Goal: Information Seeking & Learning: Learn about a topic

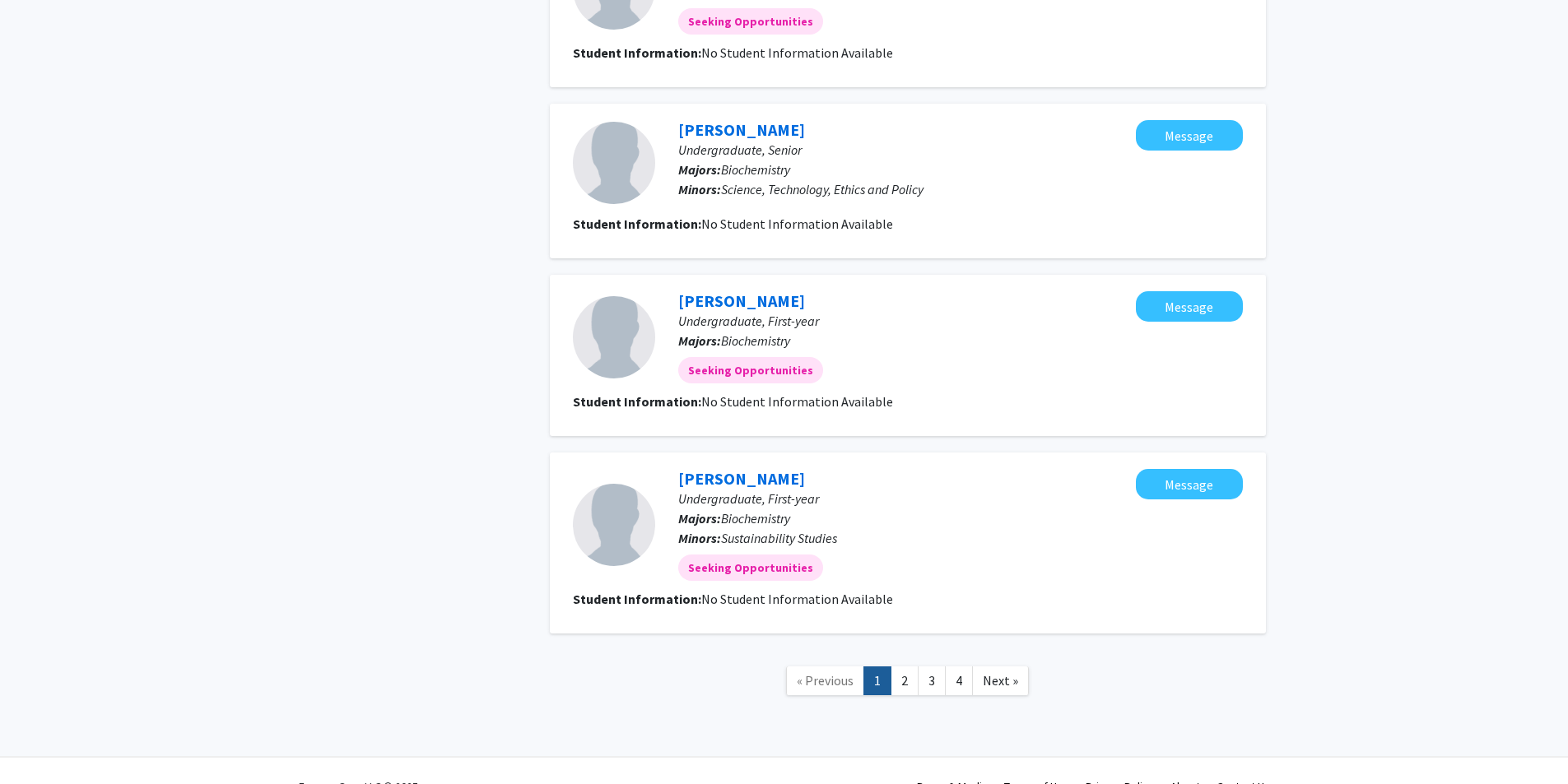
scroll to position [1574, 0]
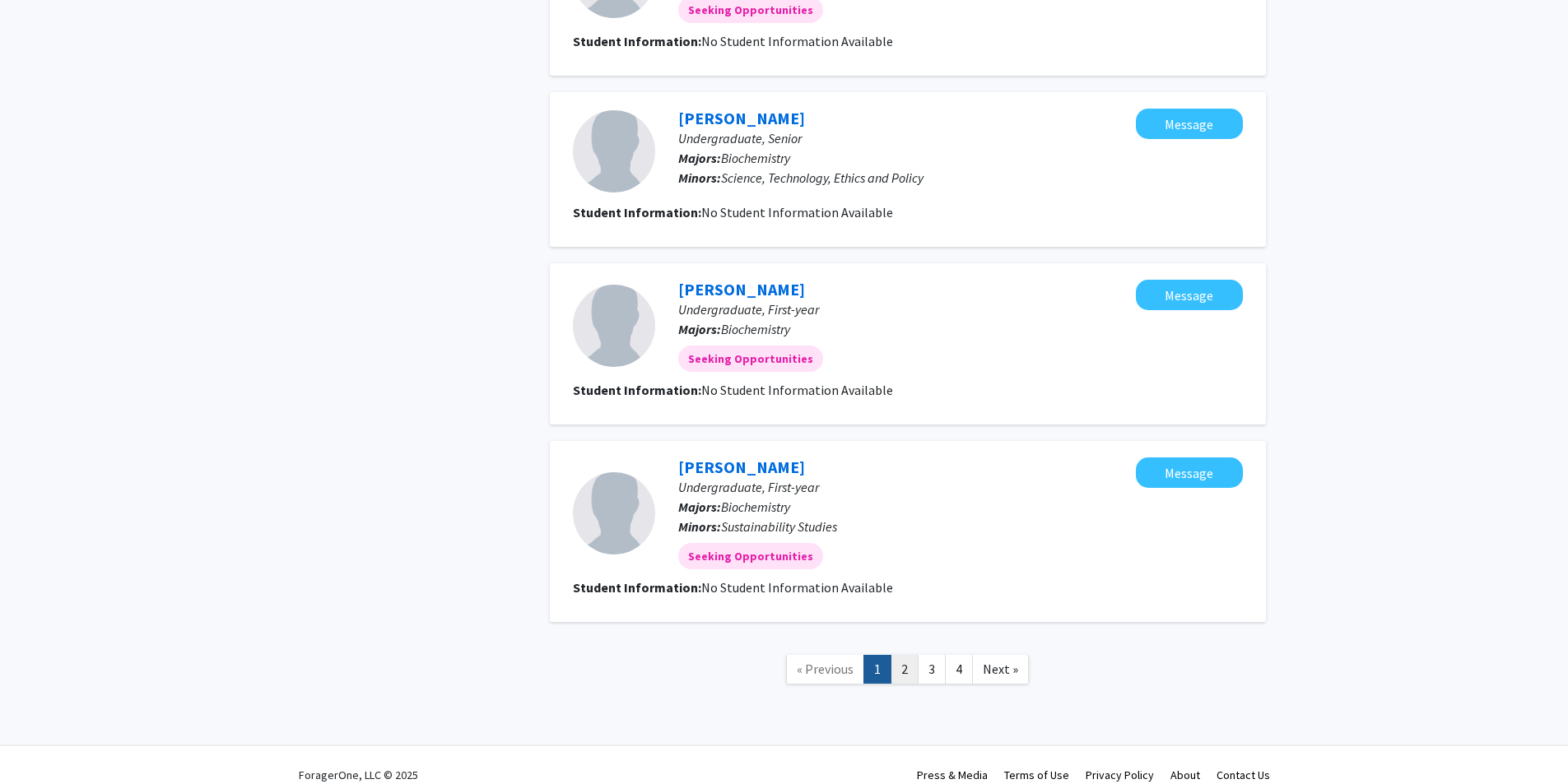
click at [903, 655] on link "2" at bounding box center [904, 669] width 28 height 29
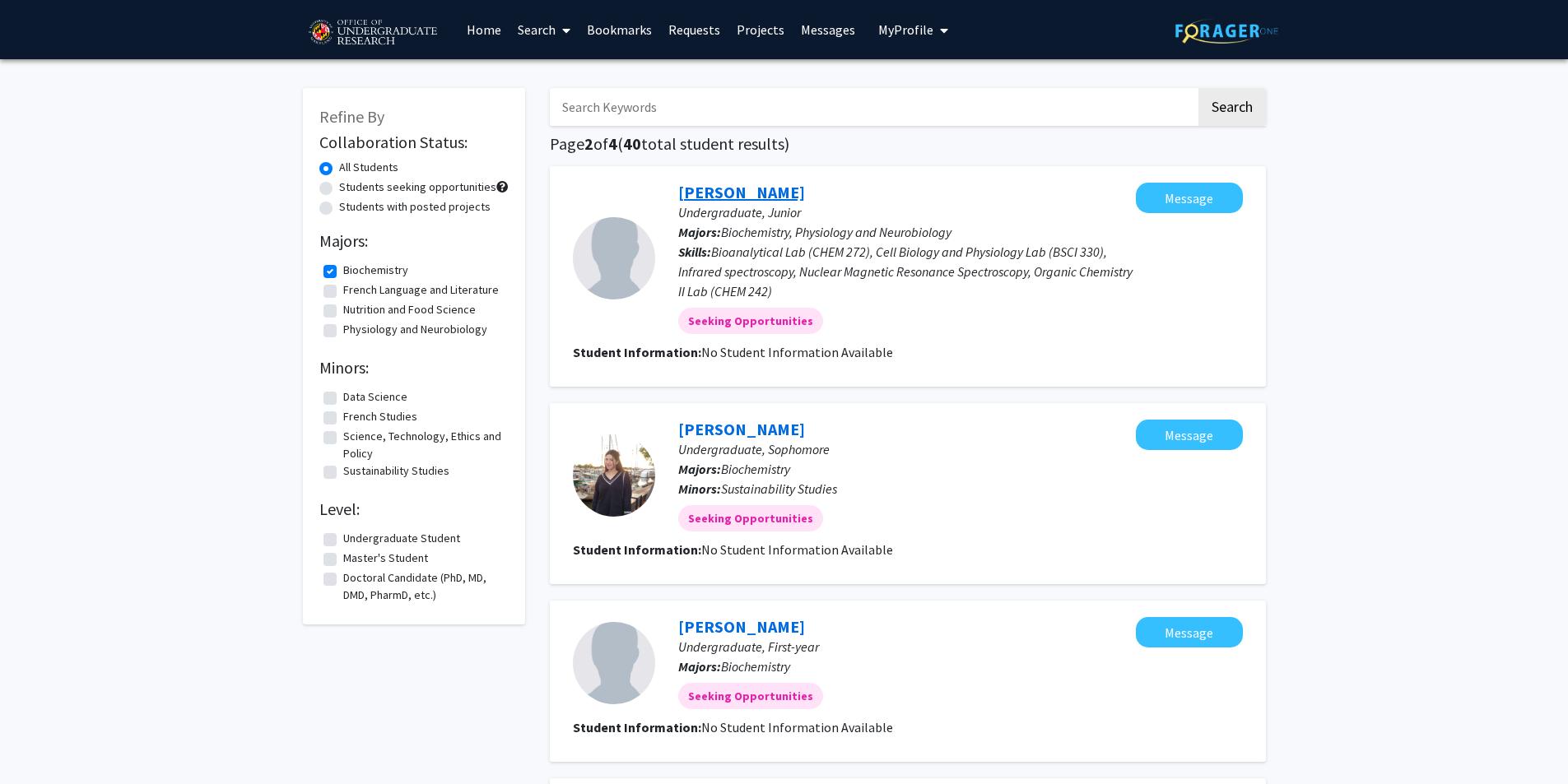
click at [750, 191] on link "[PERSON_NAME]" at bounding box center [741, 192] width 127 height 20
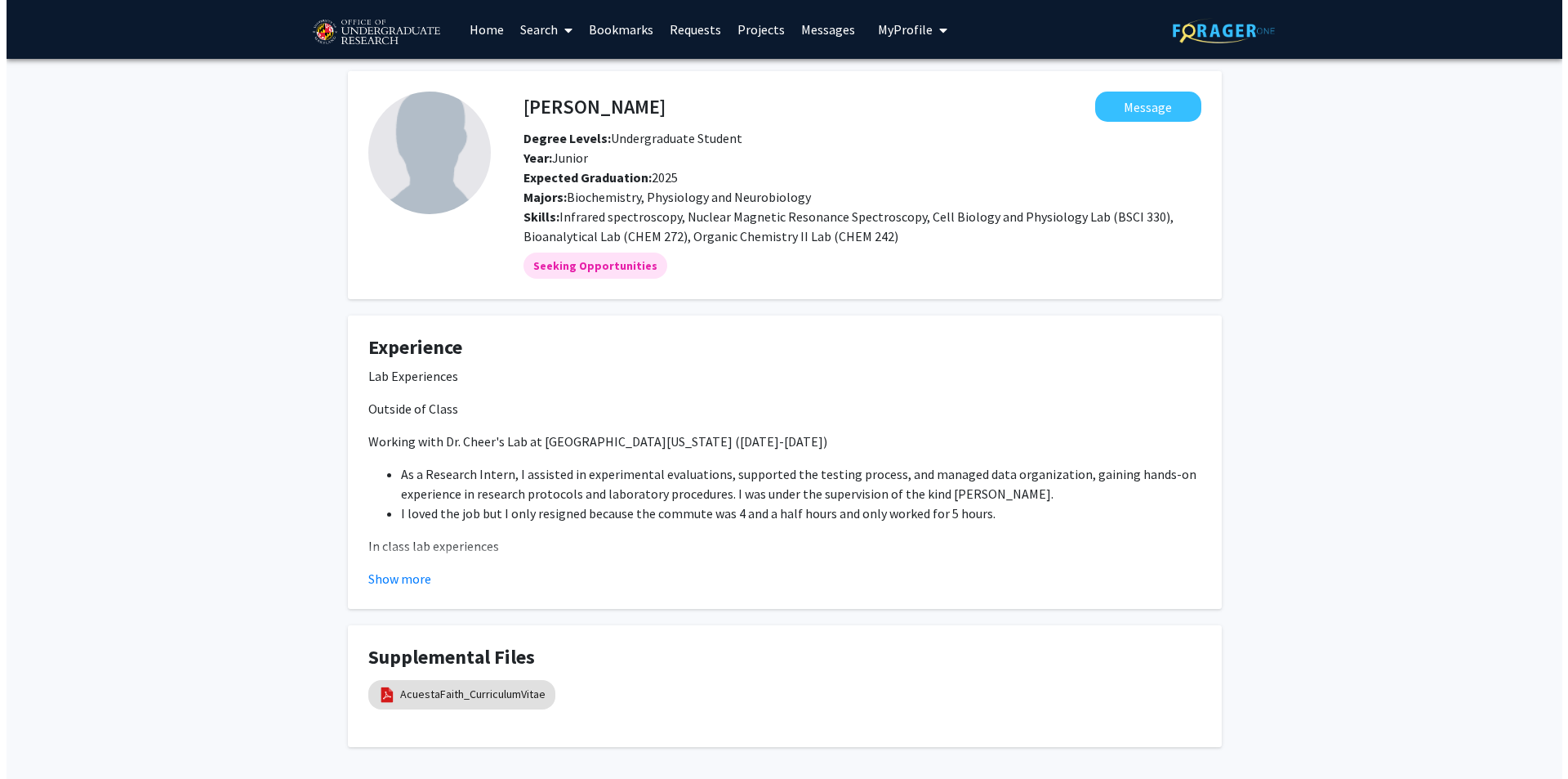
scroll to position [70, 0]
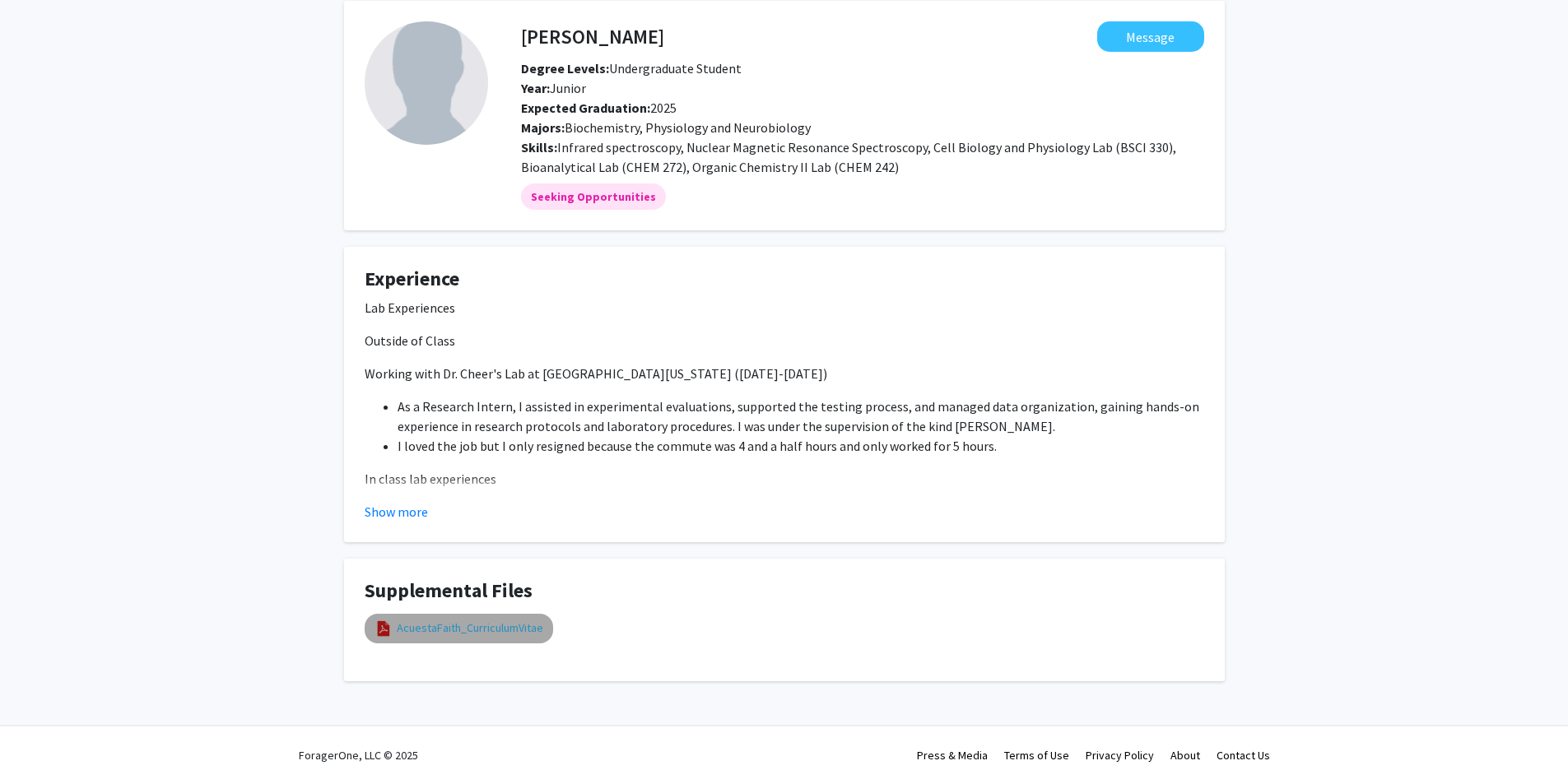
click at [495, 623] on link "AcuestaFaith_CurriculumVitae" at bounding box center [470, 628] width 147 height 17
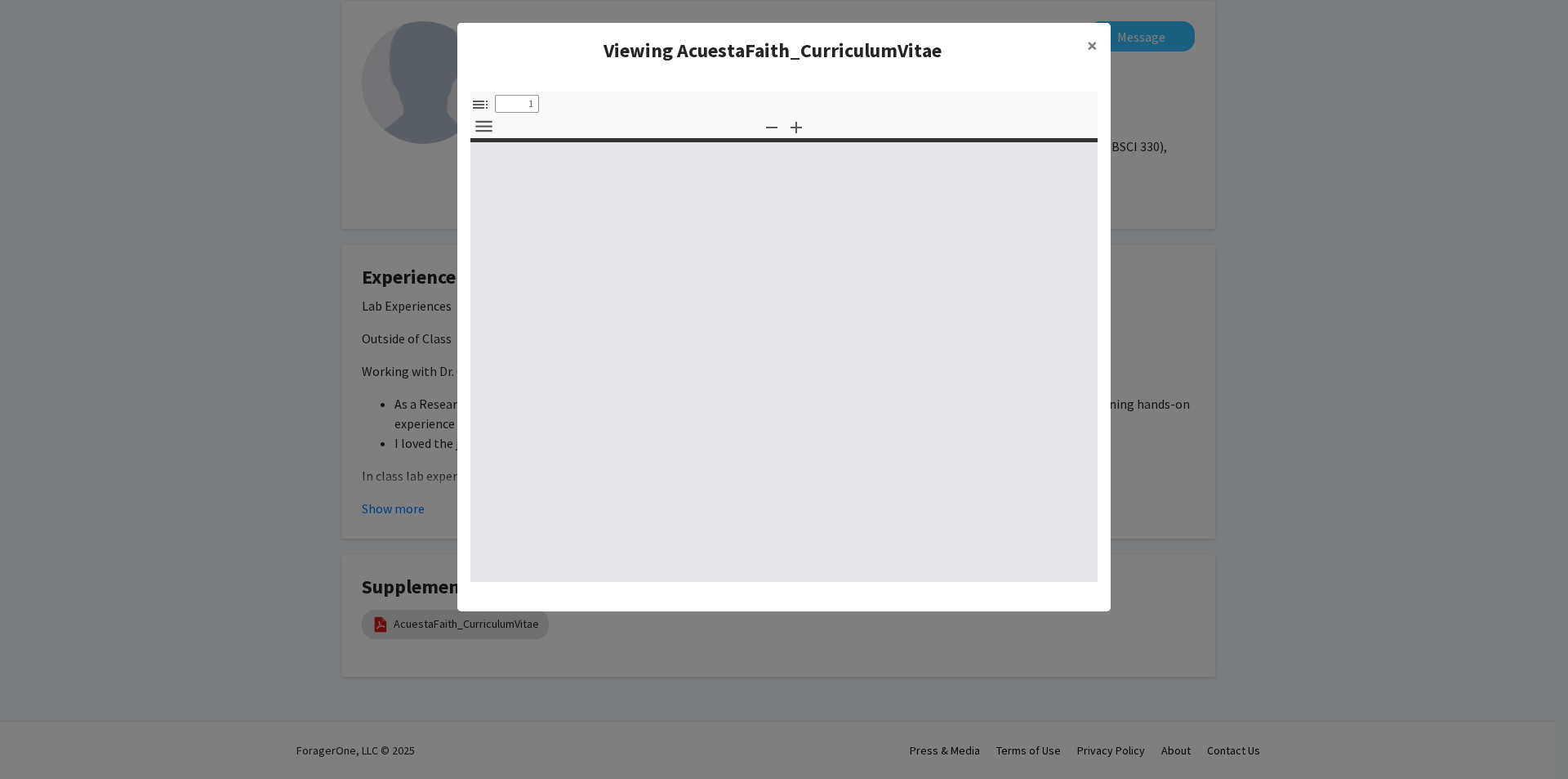
select select "custom"
type input "0"
select select "custom"
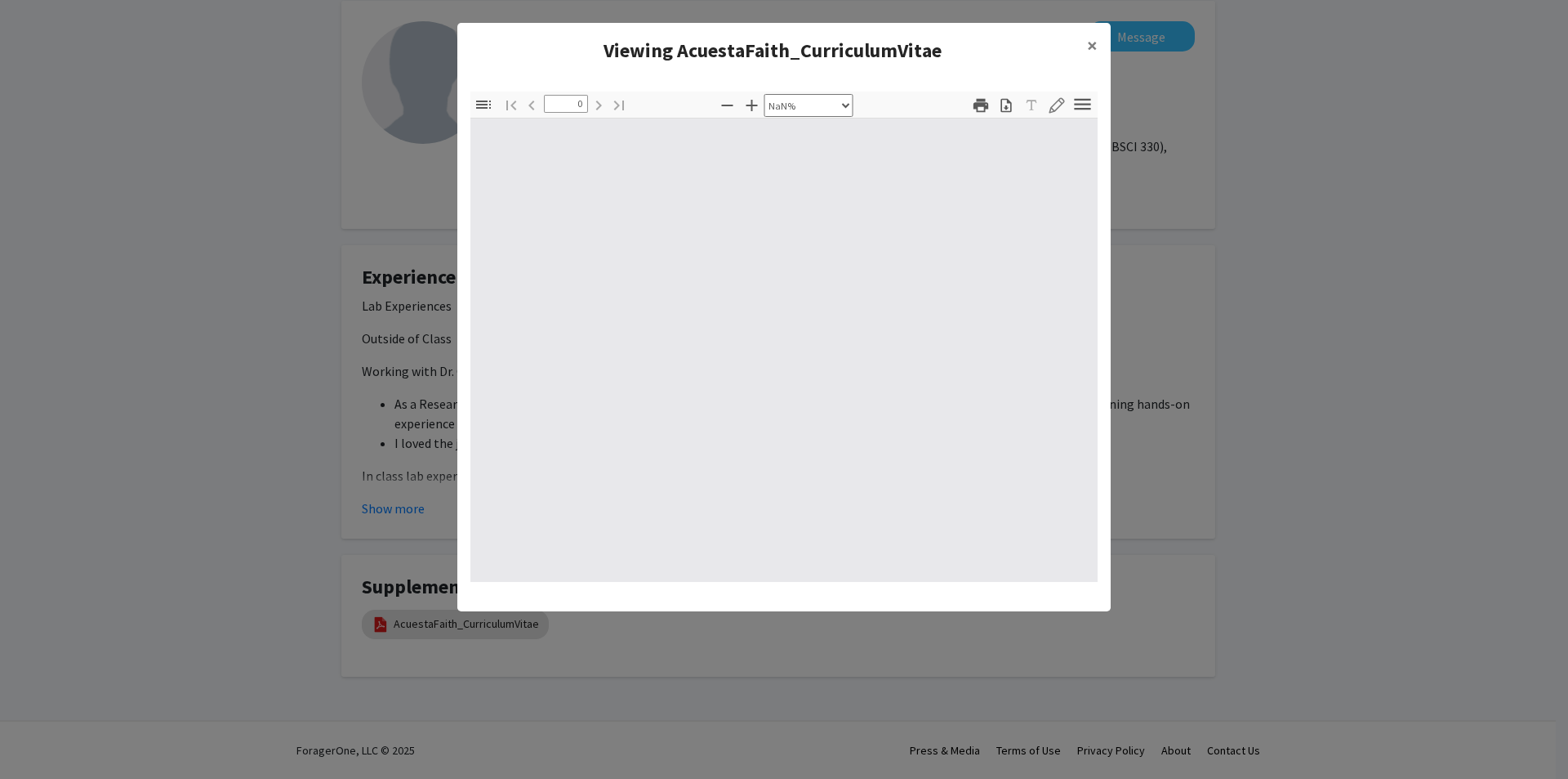
type input "1"
select select "auto"
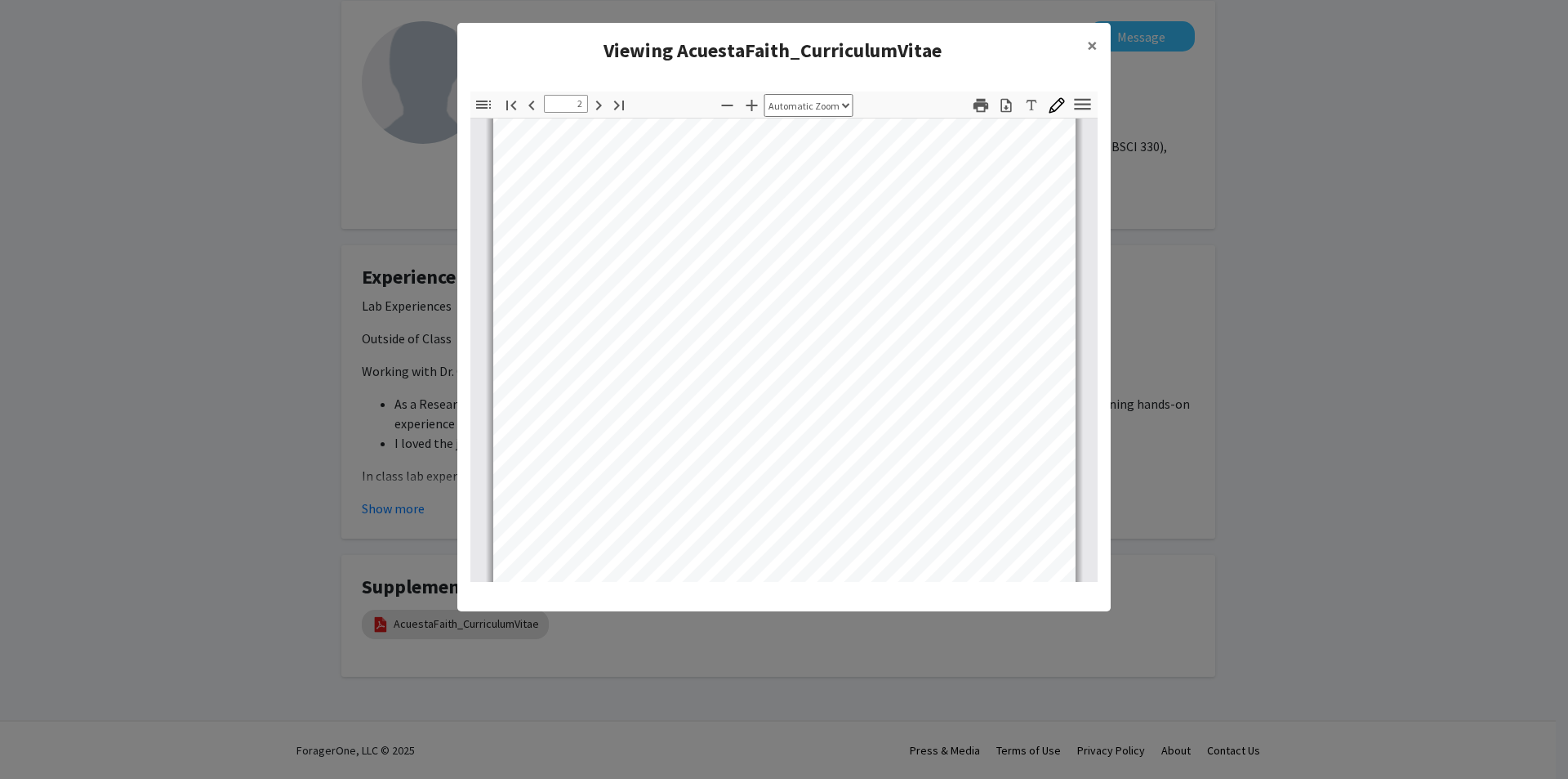
scroll to position [1064, 0]
type input "3"
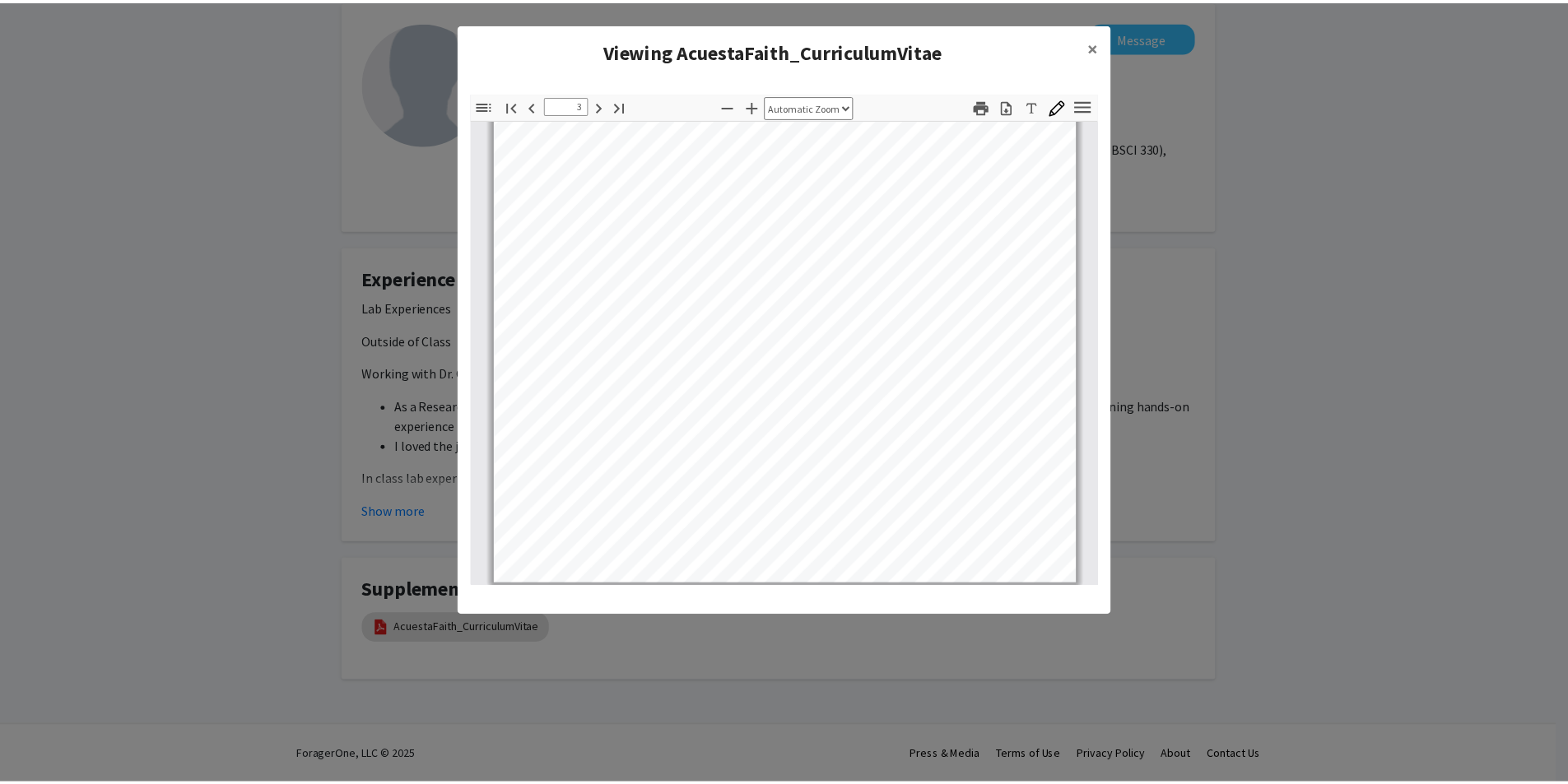
scroll to position [1565, 0]
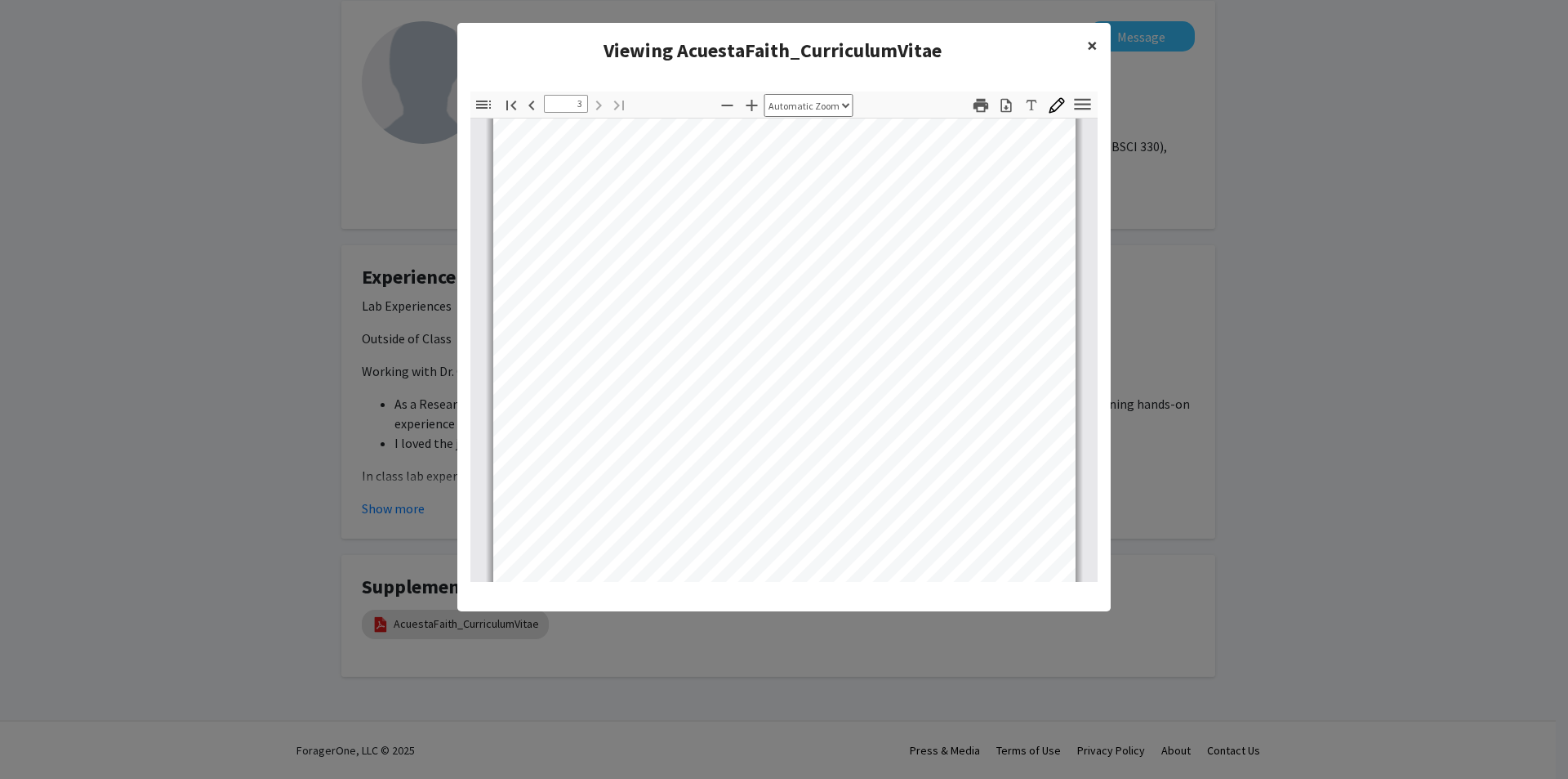
click at [1093, 50] on span "×" at bounding box center [1092, 45] width 11 height 25
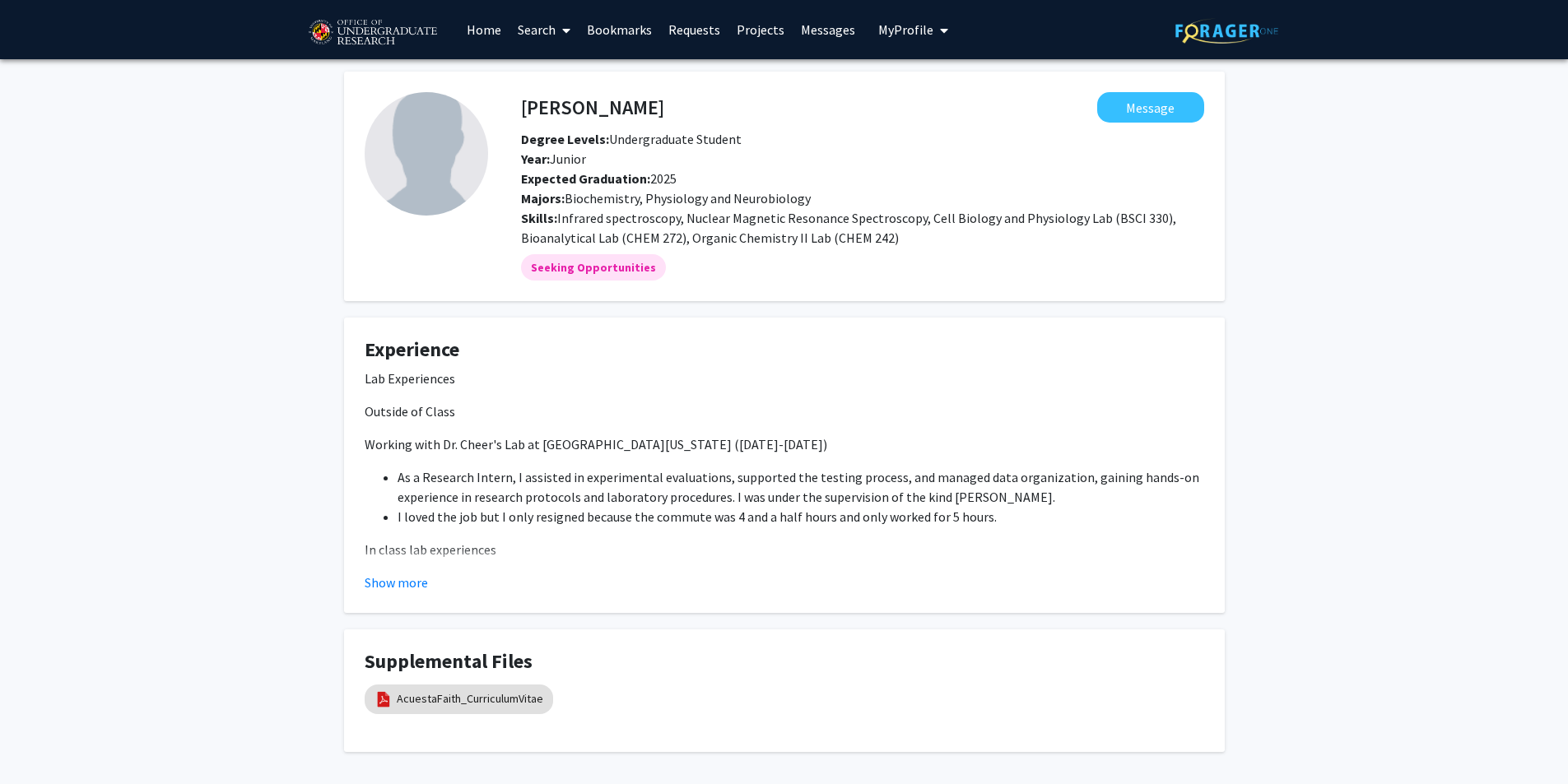
scroll to position [71, 0]
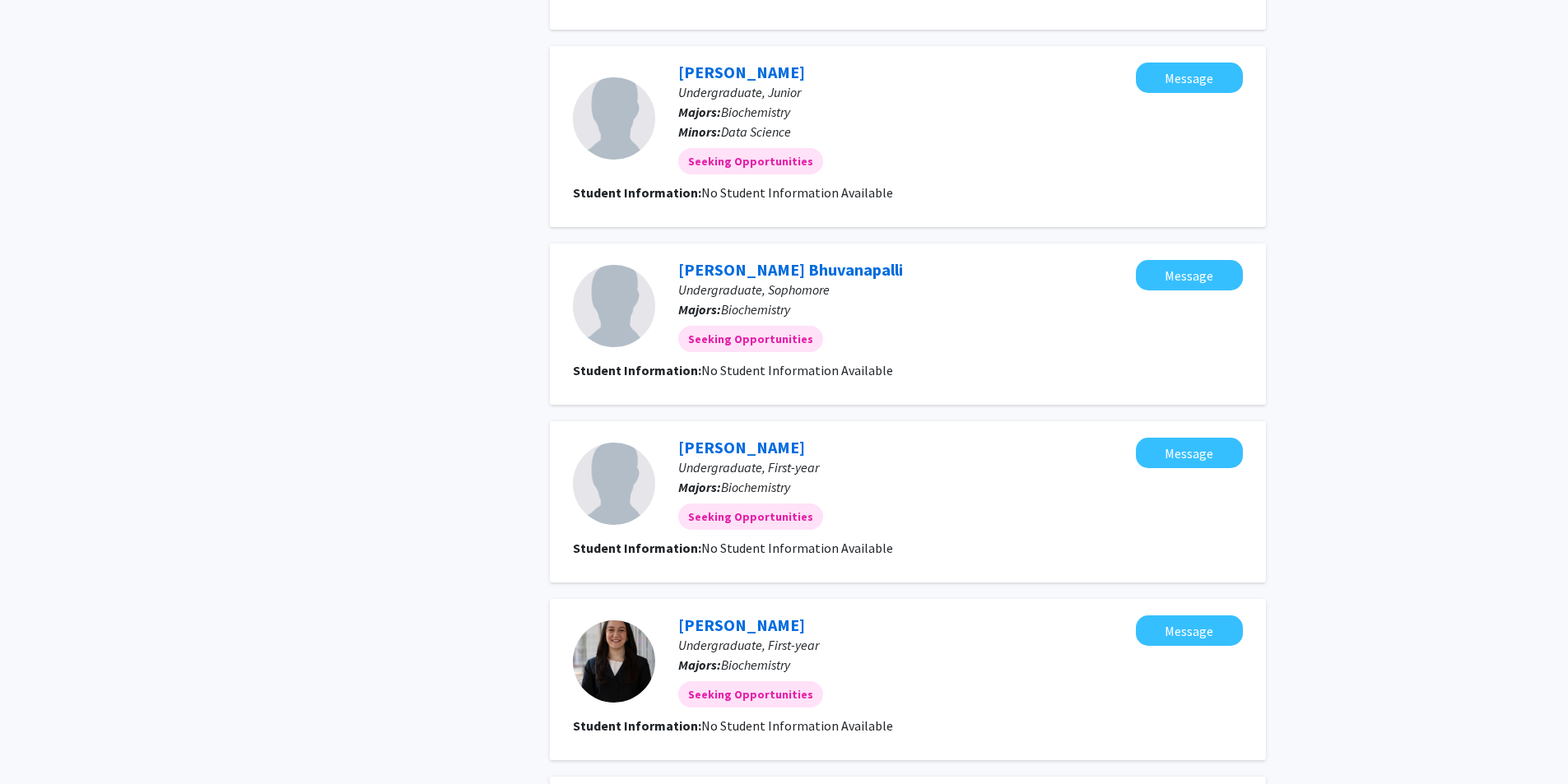
scroll to position [1403, 0]
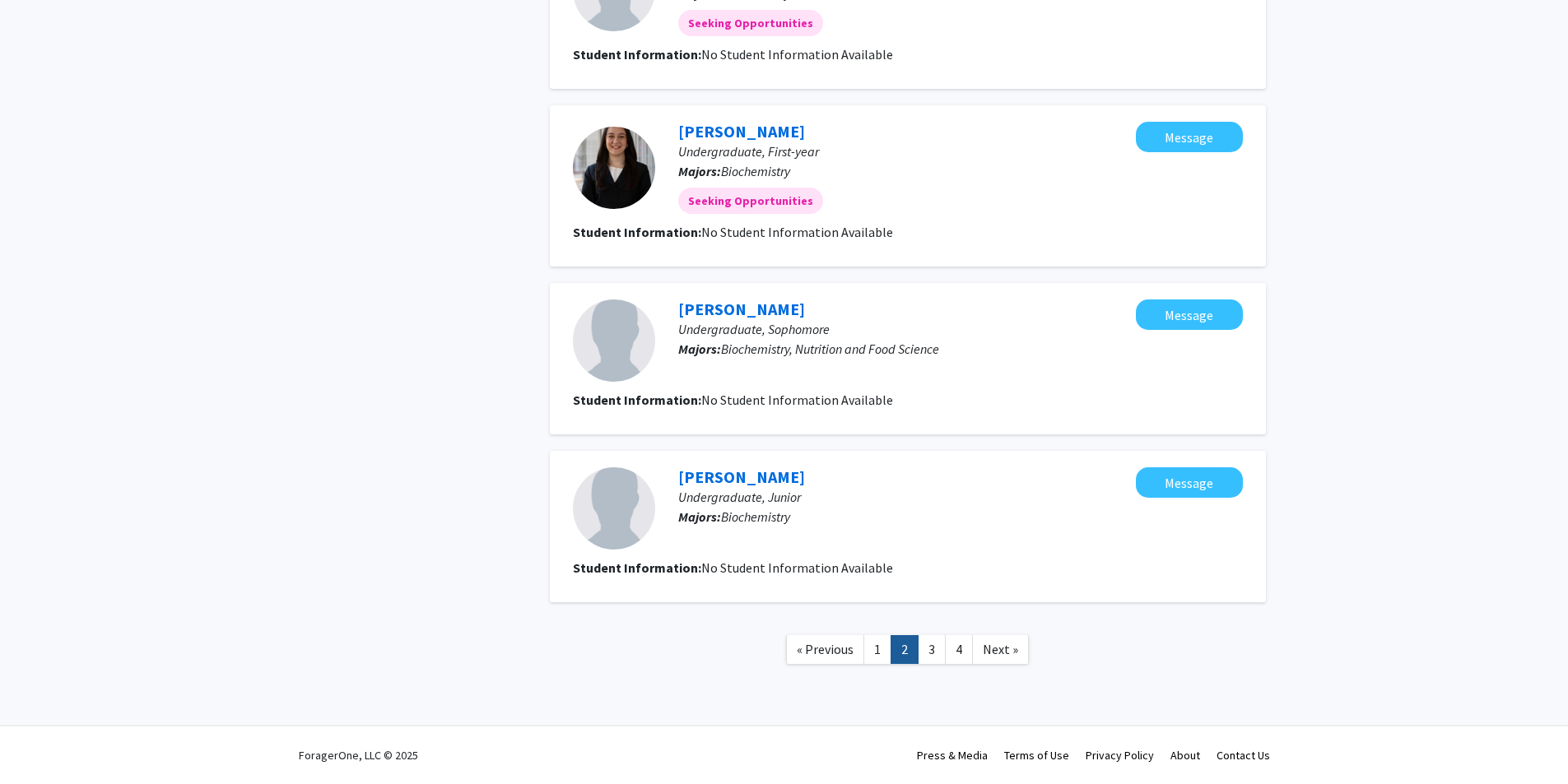
click at [869, 645] on link "1" at bounding box center [876, 649] width 28 height 29
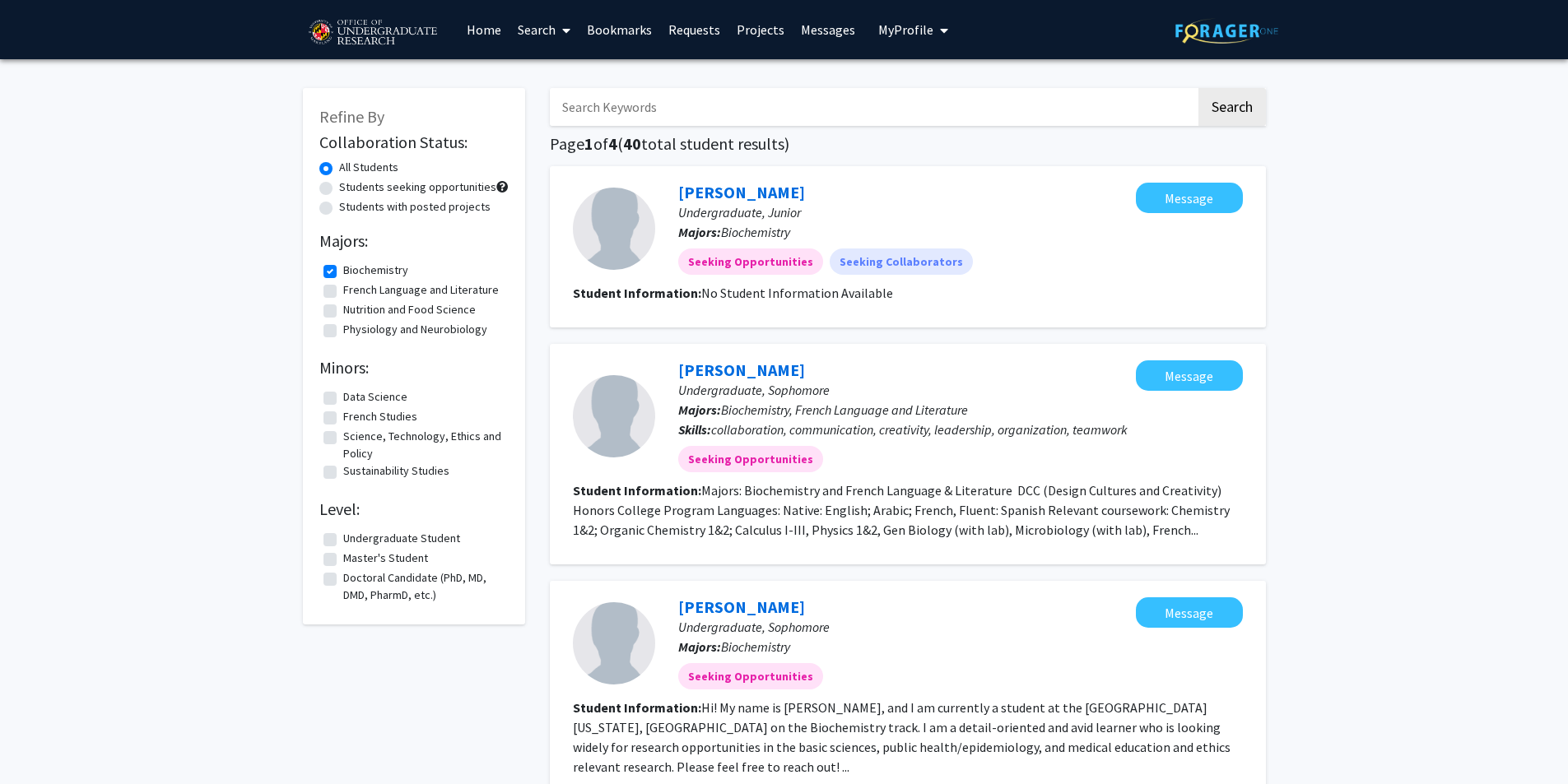
click at [343, 271] on label "Biochemistry" at bounding box center [375, 270] width 65 height 17
click at [343, 271] on input "Biochemistry" at bounding box center [348, 266] width 11 height 11
checkbox input "false"
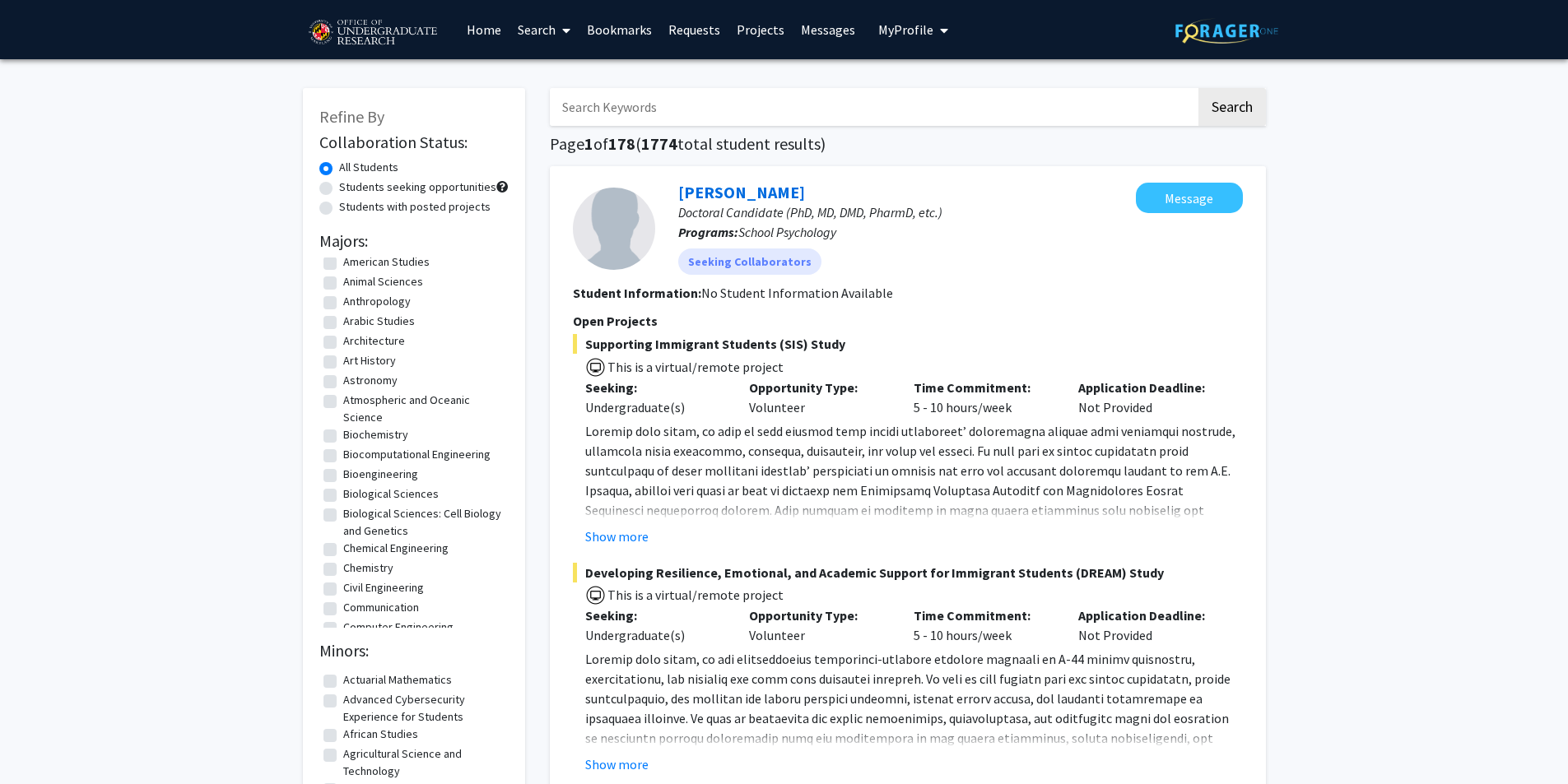
scroll to position [164, 0]
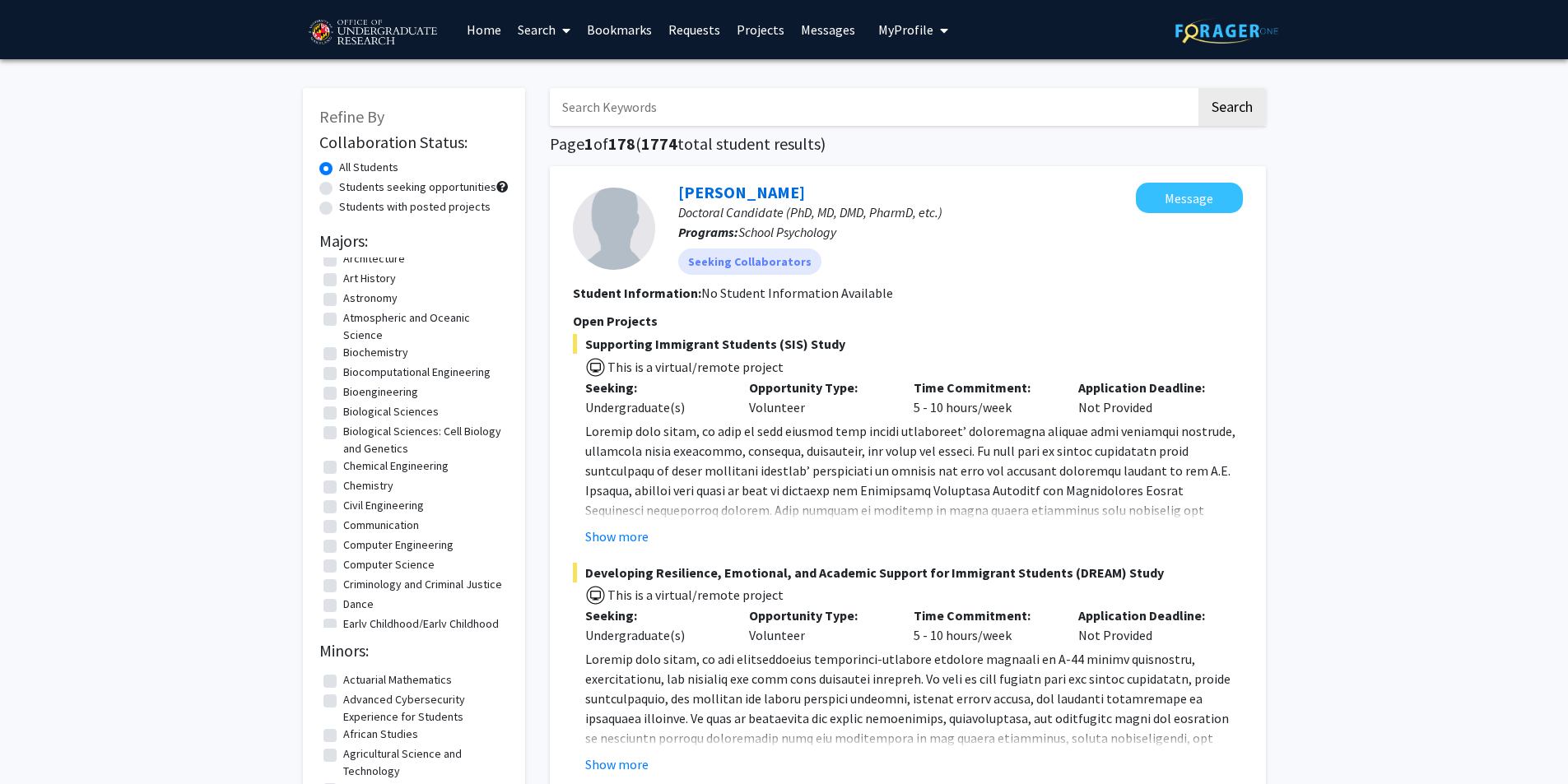
click at [343, 411] on label "Biological Sciences" at bounding box center [391, 411] width 95 height 17
click at [343, 411] on input "Biological Sciences" at bounding box center [348, 408] width 11 height 11
checkbox input "true"
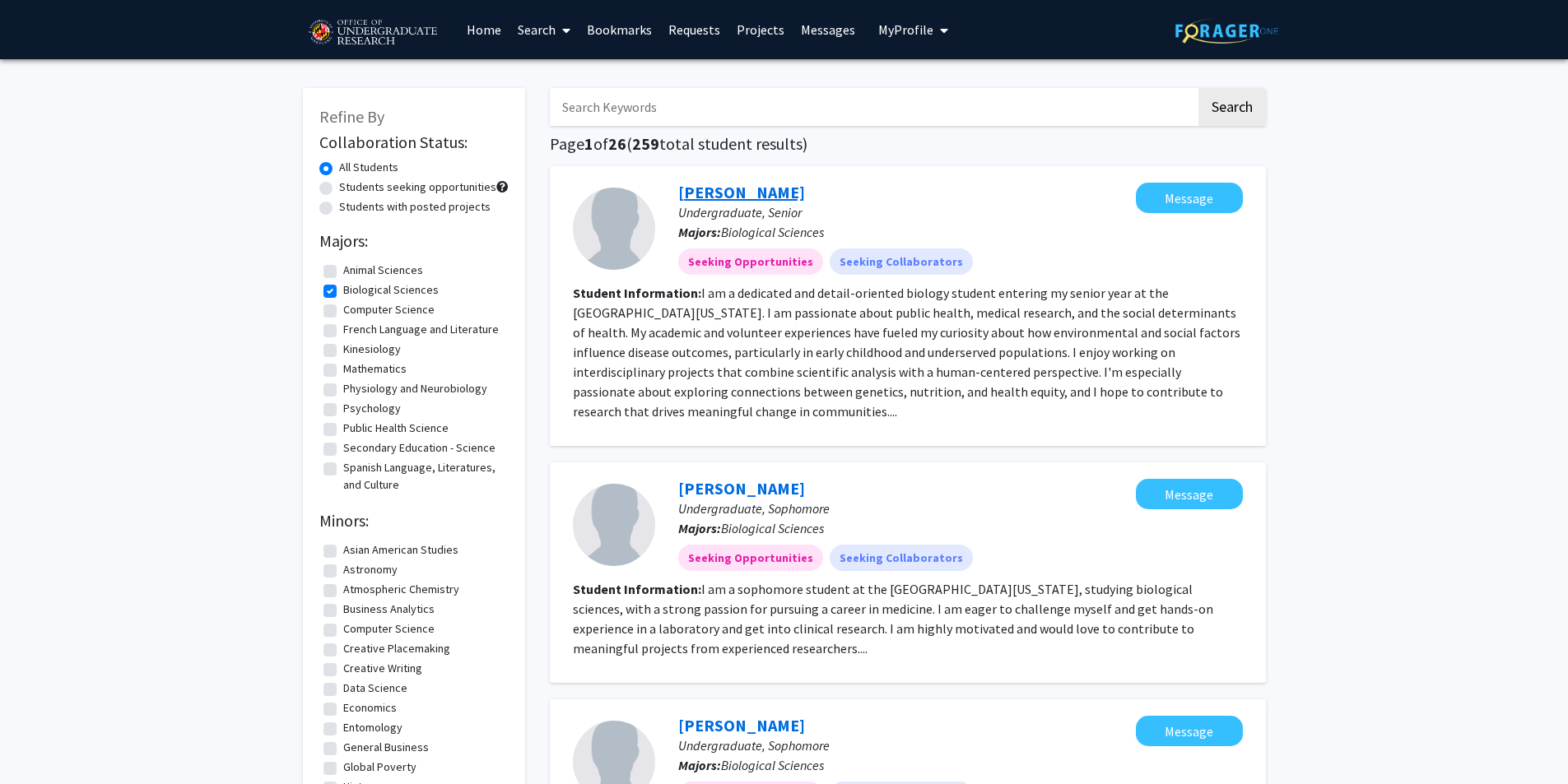
click at [719, 190] on link "[PERSON_NAME]" at bounding box center [741, 192] width 127 height 20
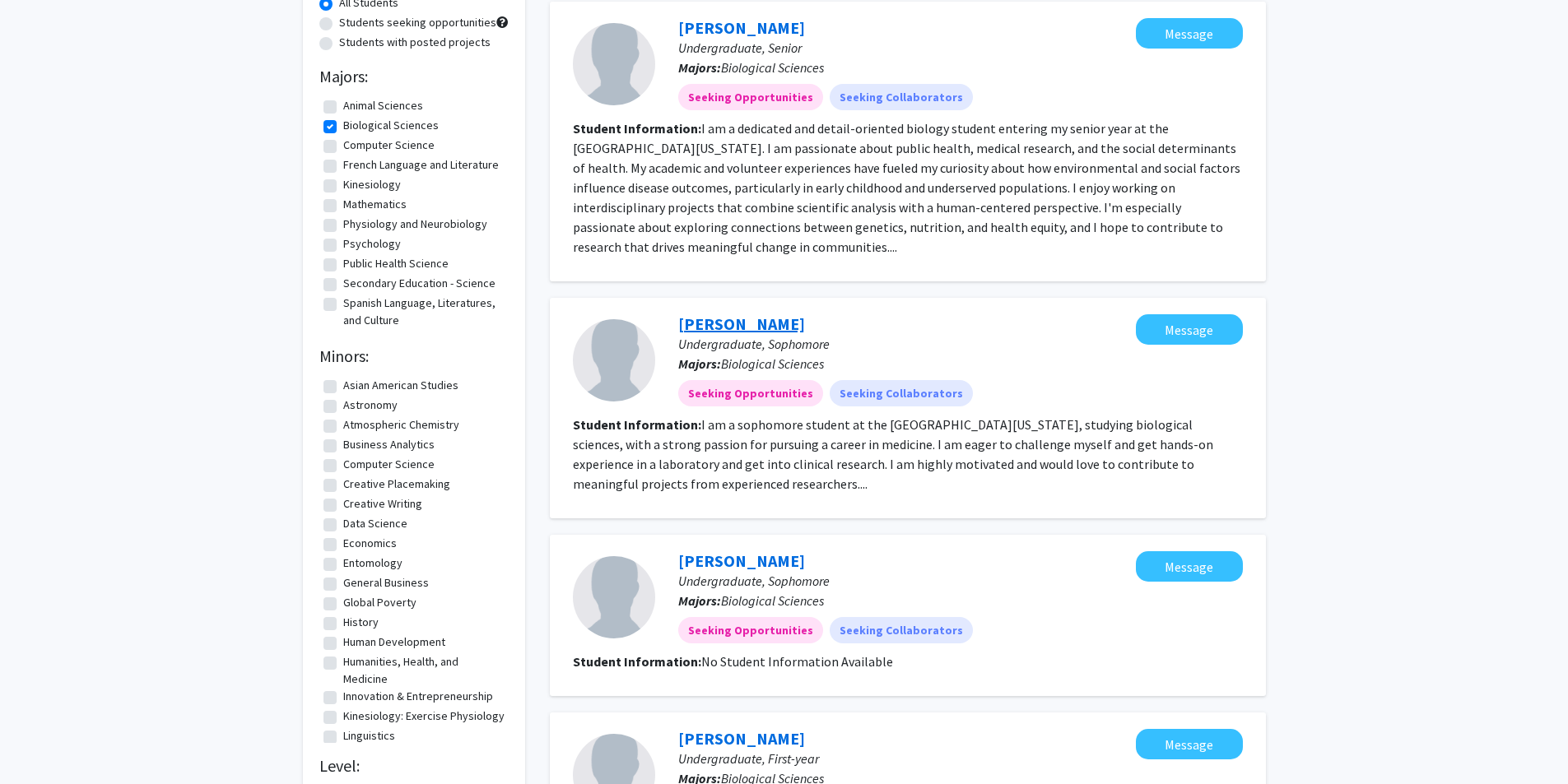
click at [723, 314] on link "[PERSON_NAME]" at bounding box center [741, 324] width 127 height 20
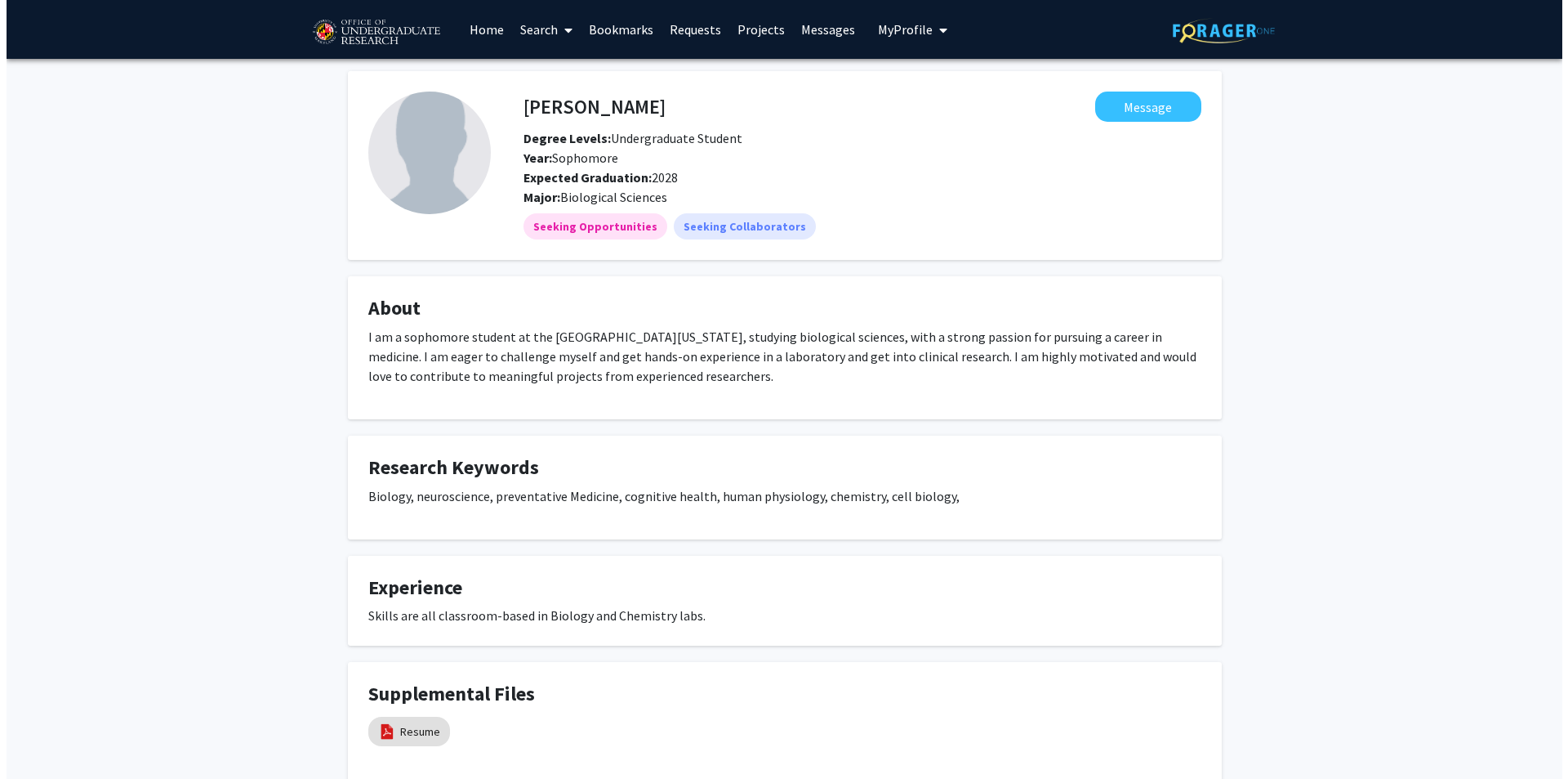
scroll to position [107, 0]
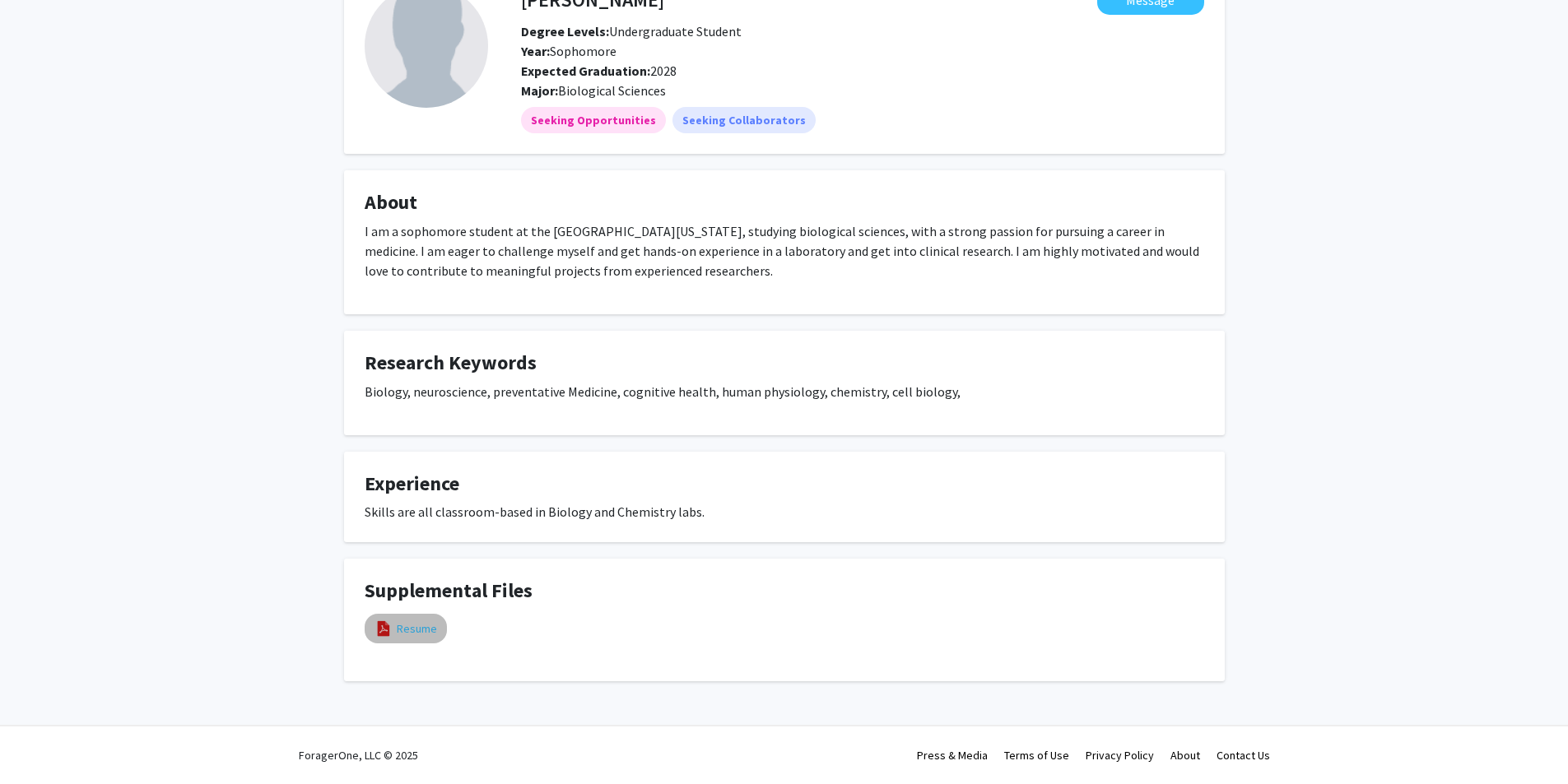
click at [422, 627] on link "Resume" at bounding box center [417, 629] width 40 height 17
select select "custom"
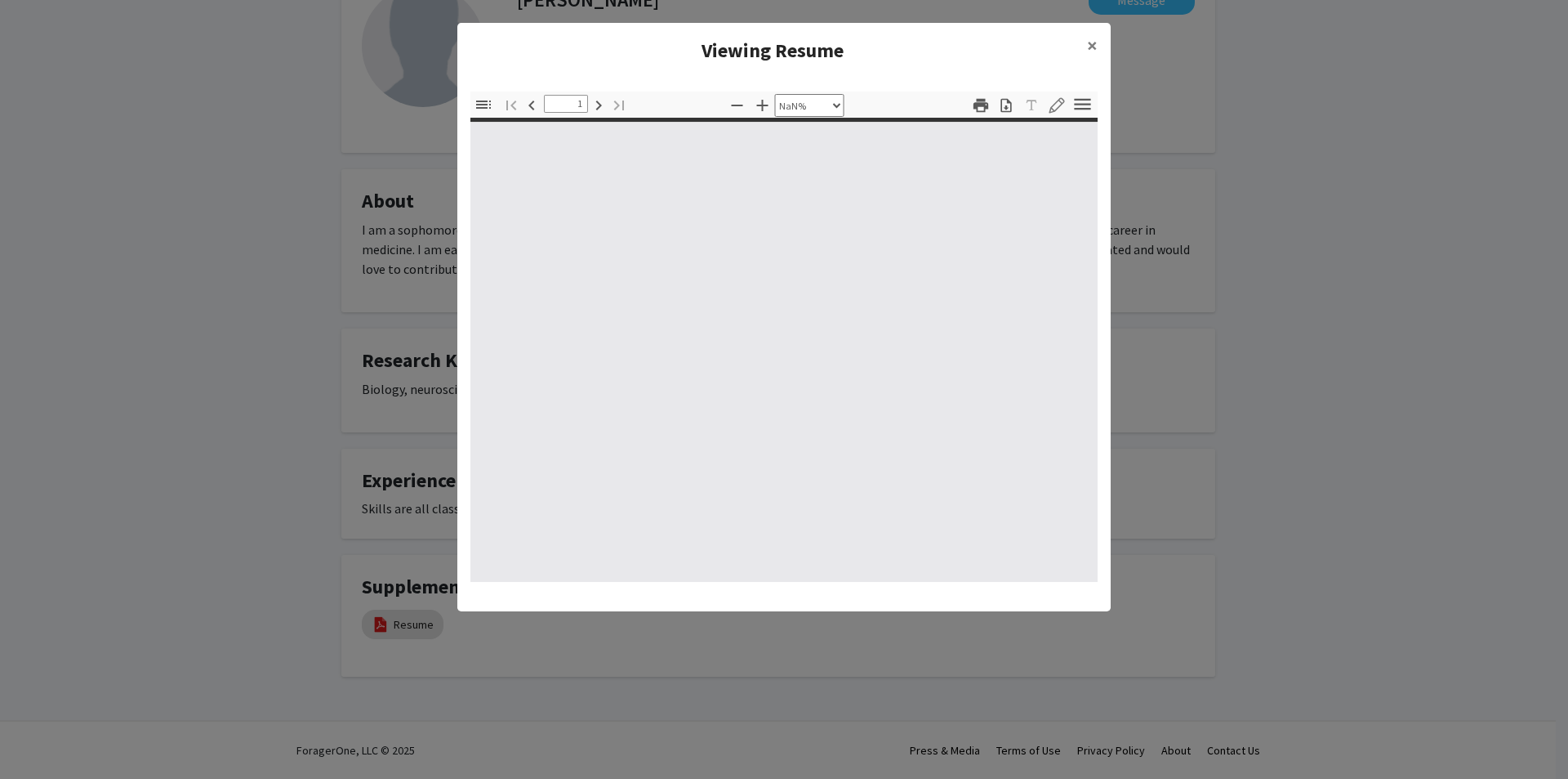
type input "0"
select select "custom"
type input "1"
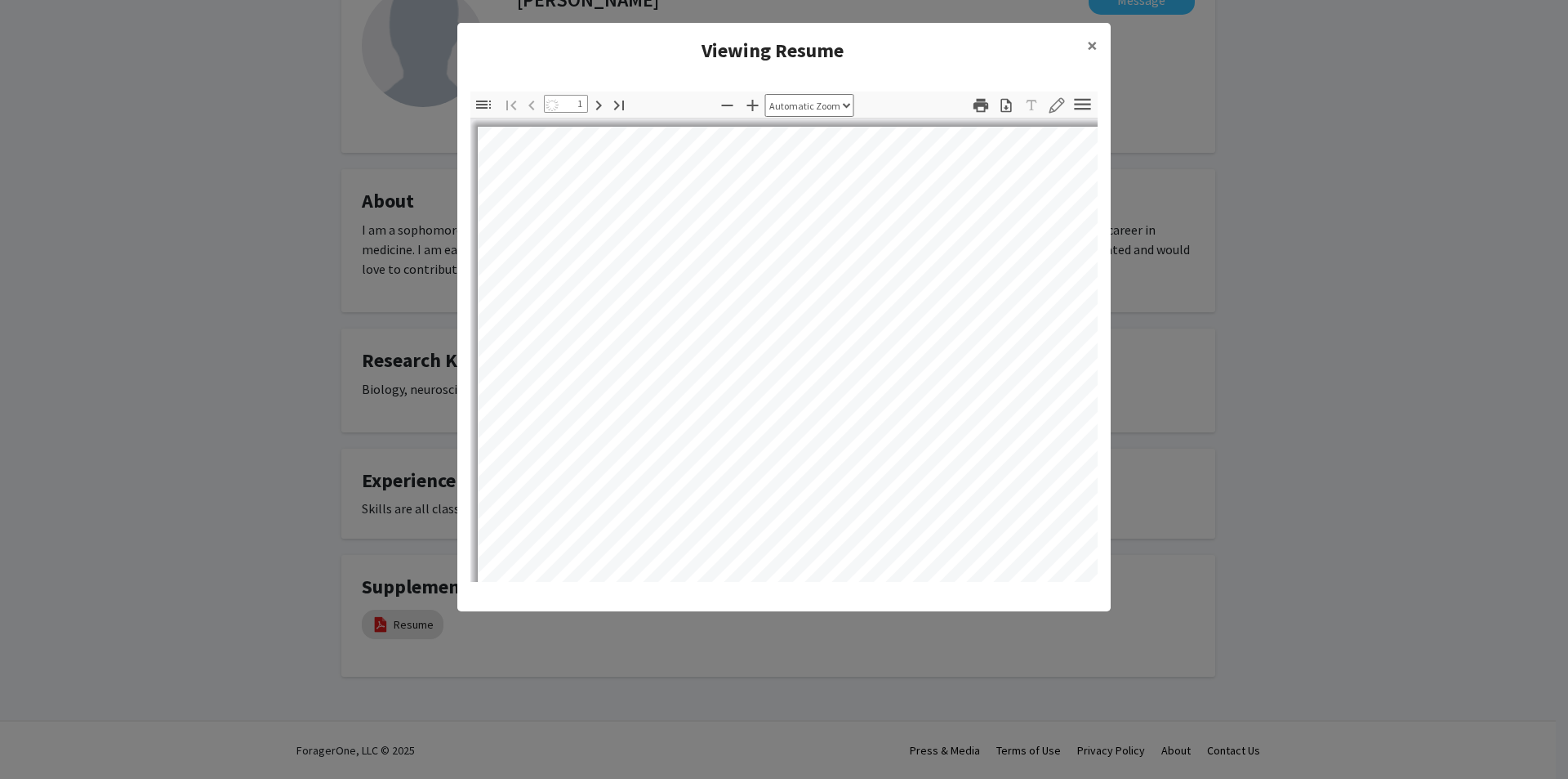
select select "auto"
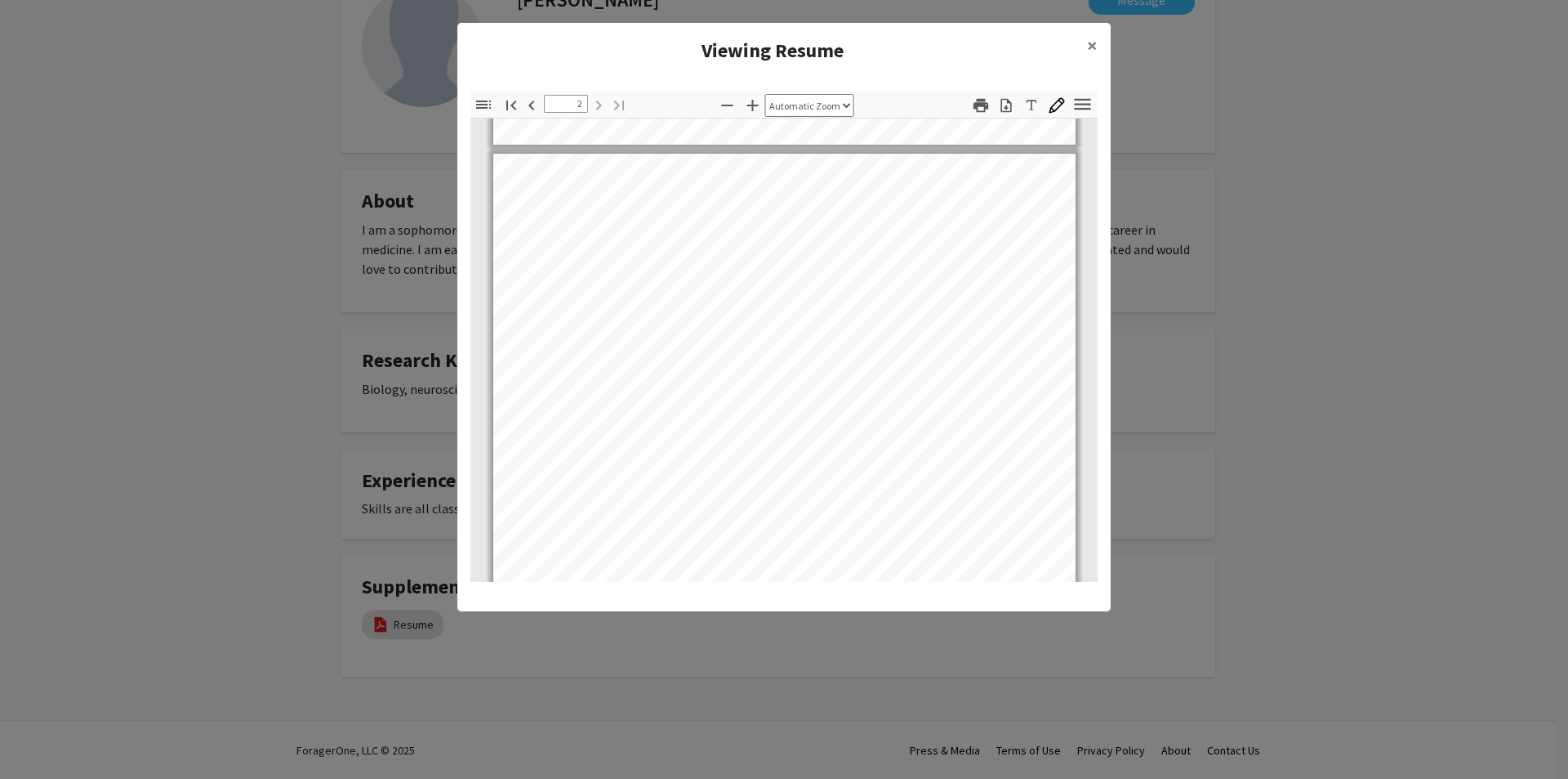
scroll to position [573, 0]
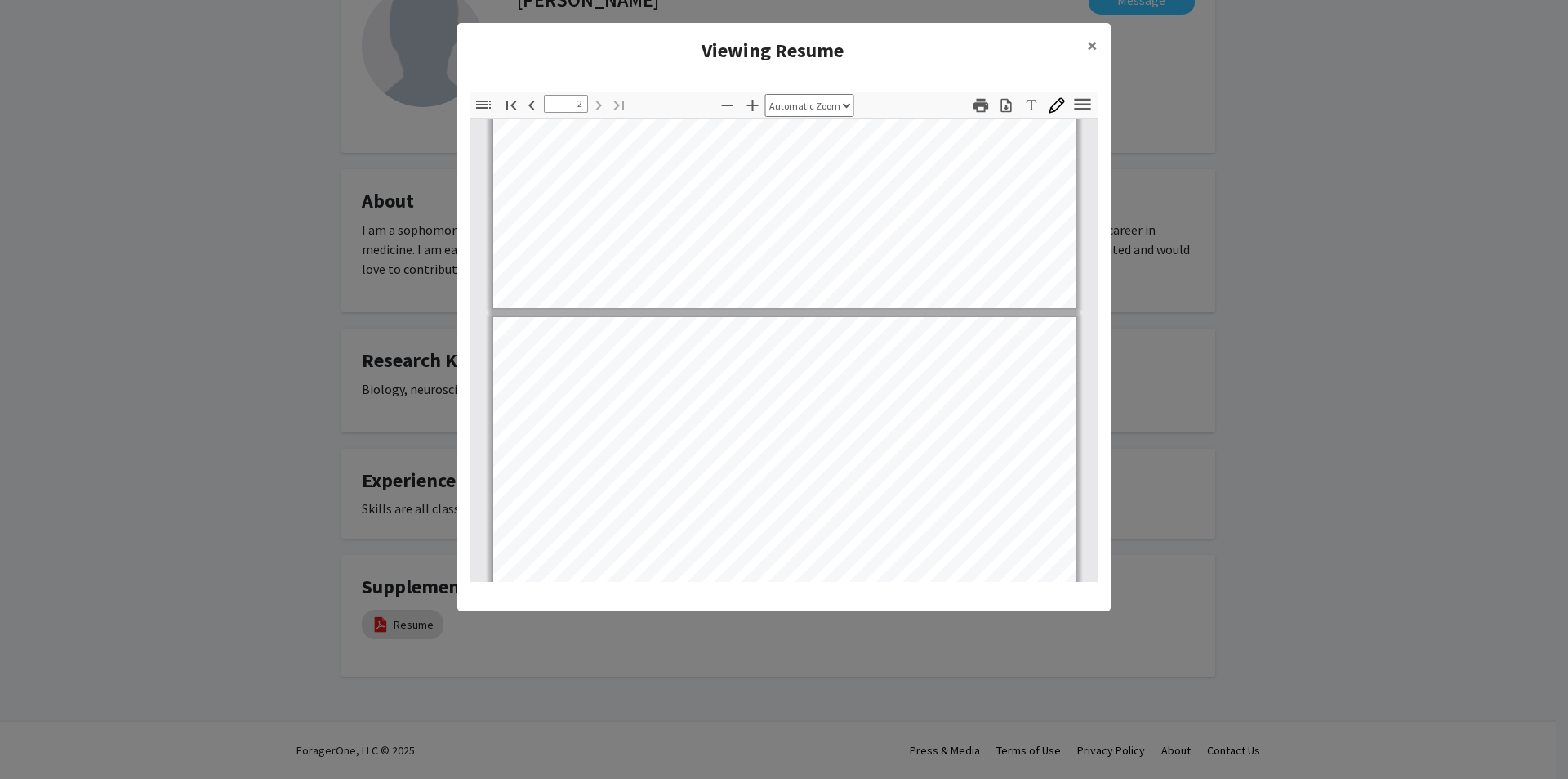
type input "1"
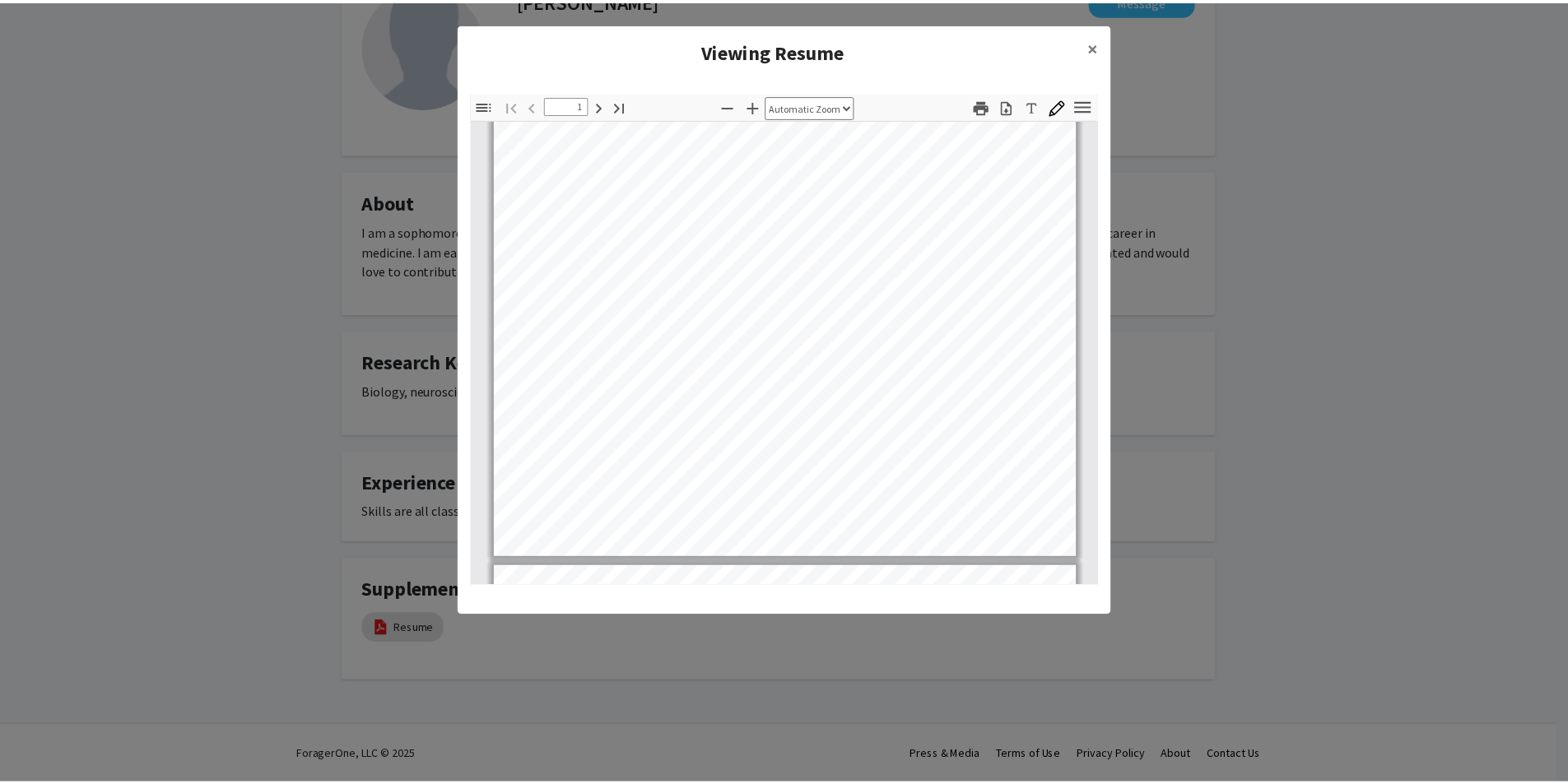
scroll to position [0, 0]
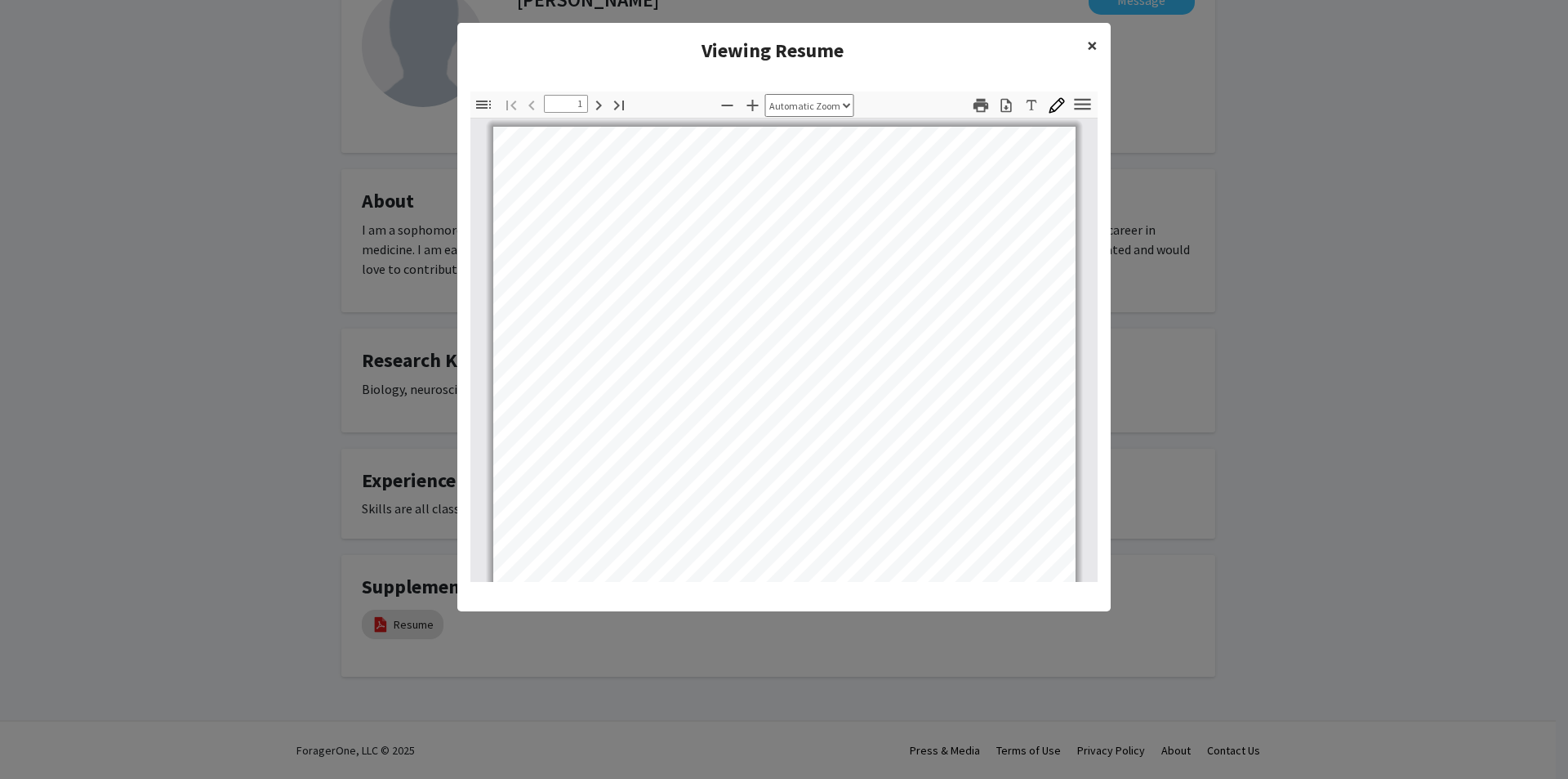
click at [1086, 43] on button "×" at bounding box center [1092, 45] width 37 height 46
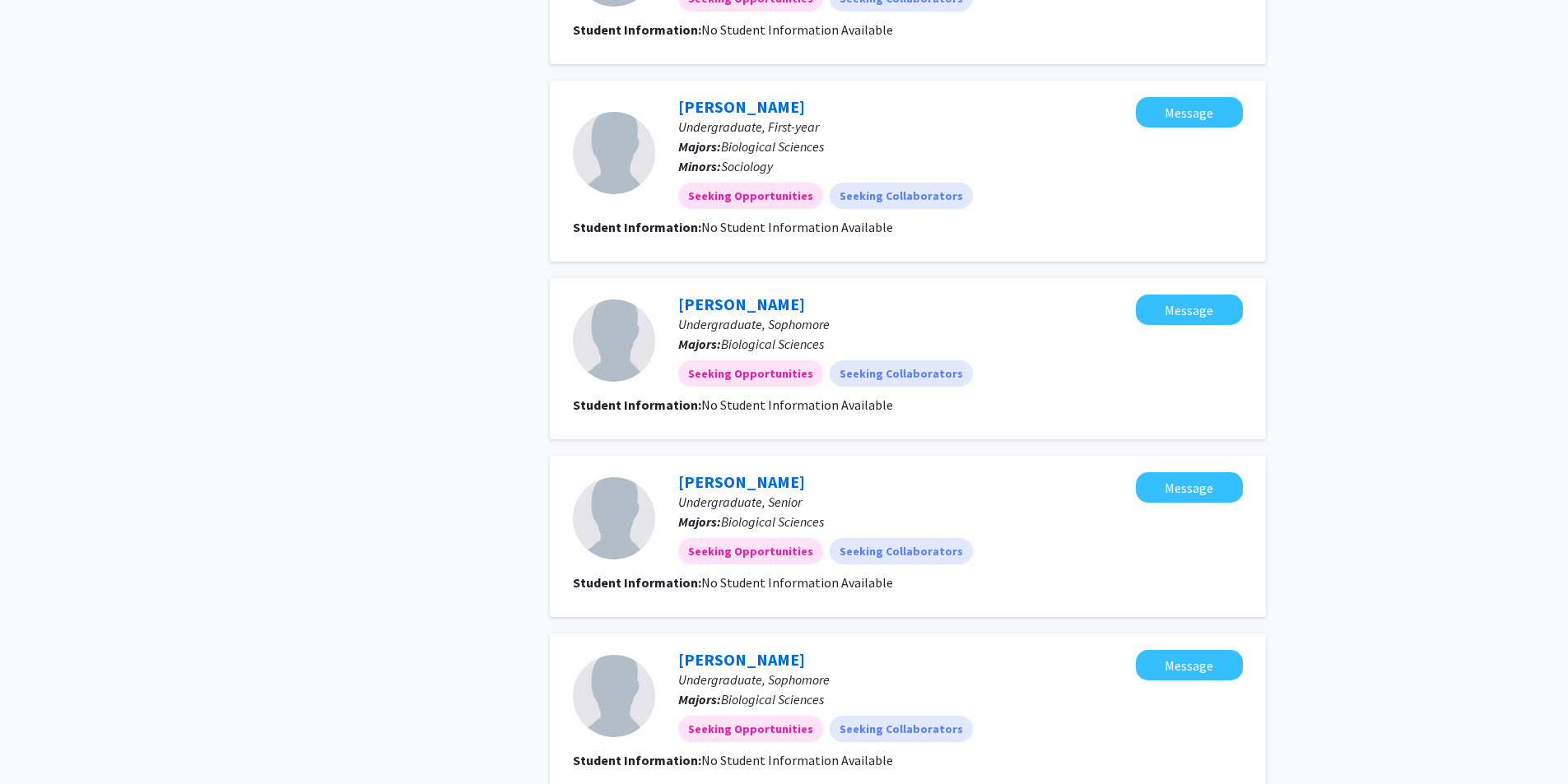
scroll to position [1522, 0]
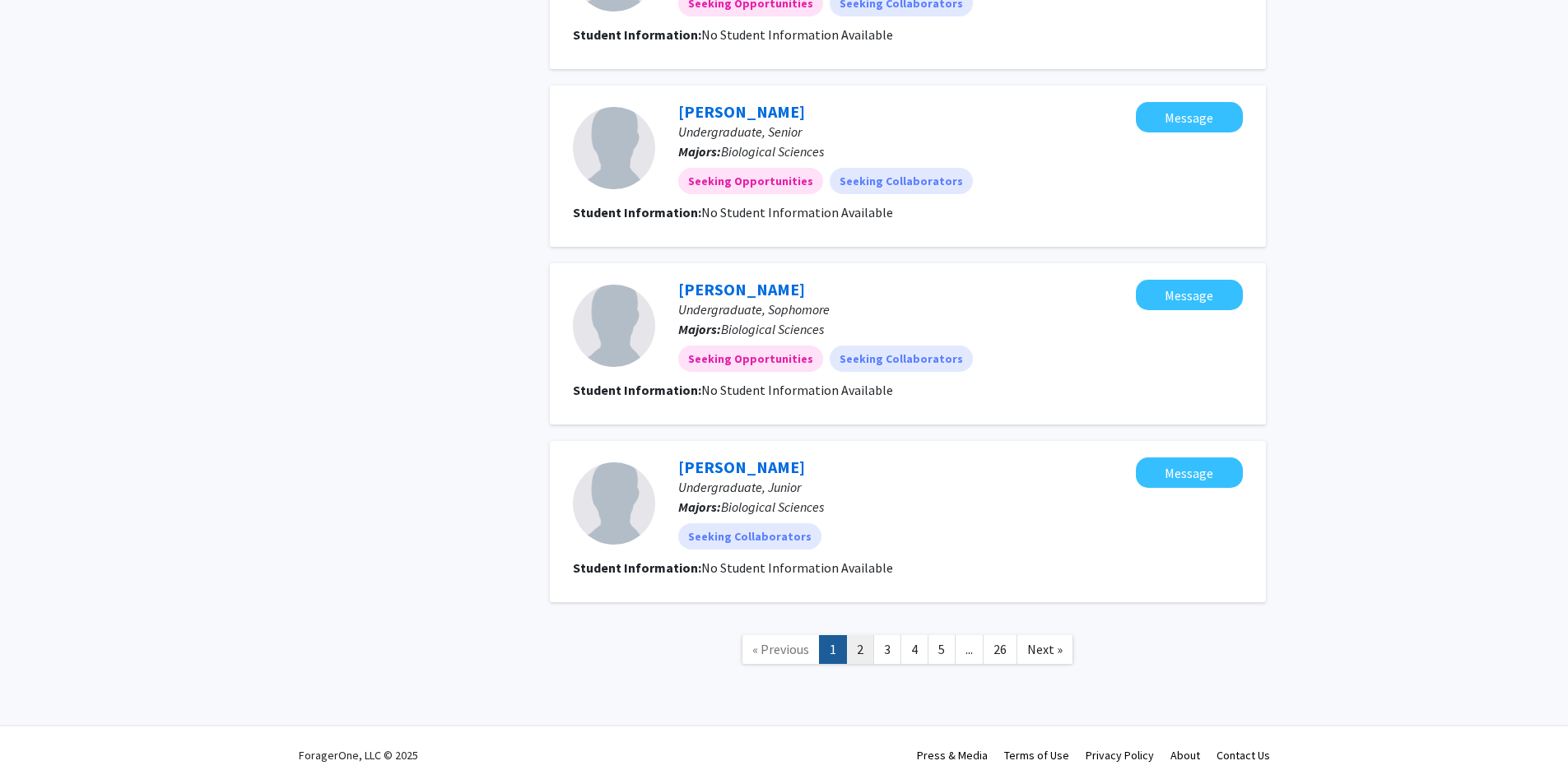
click at [861, 648] on link "2" at bounding box center [859, 649] width 28 height 29
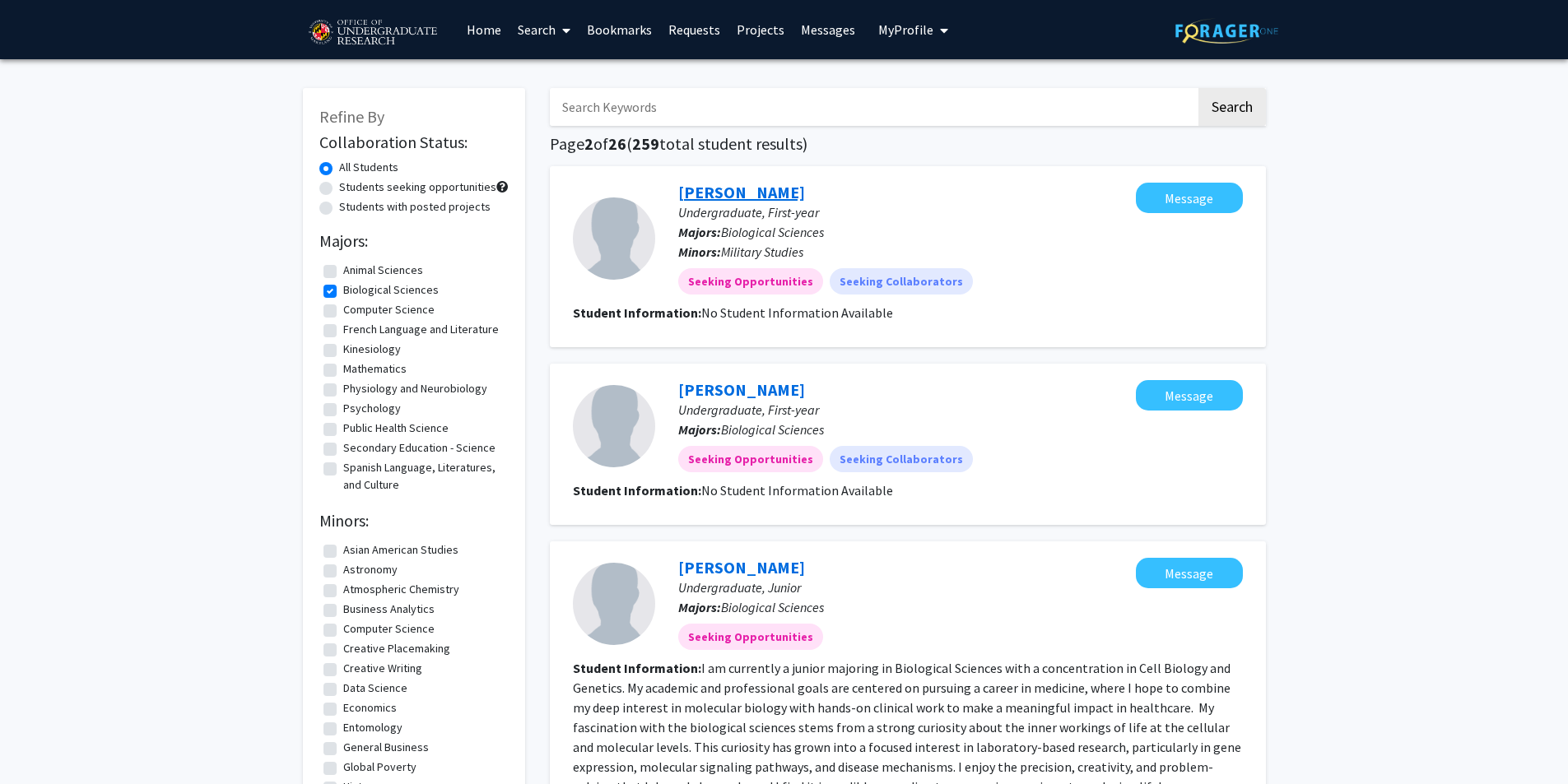
click at [729, 192] on link "[PERSON_NAME]" at bounding box center [741, 192] width 127 height 20
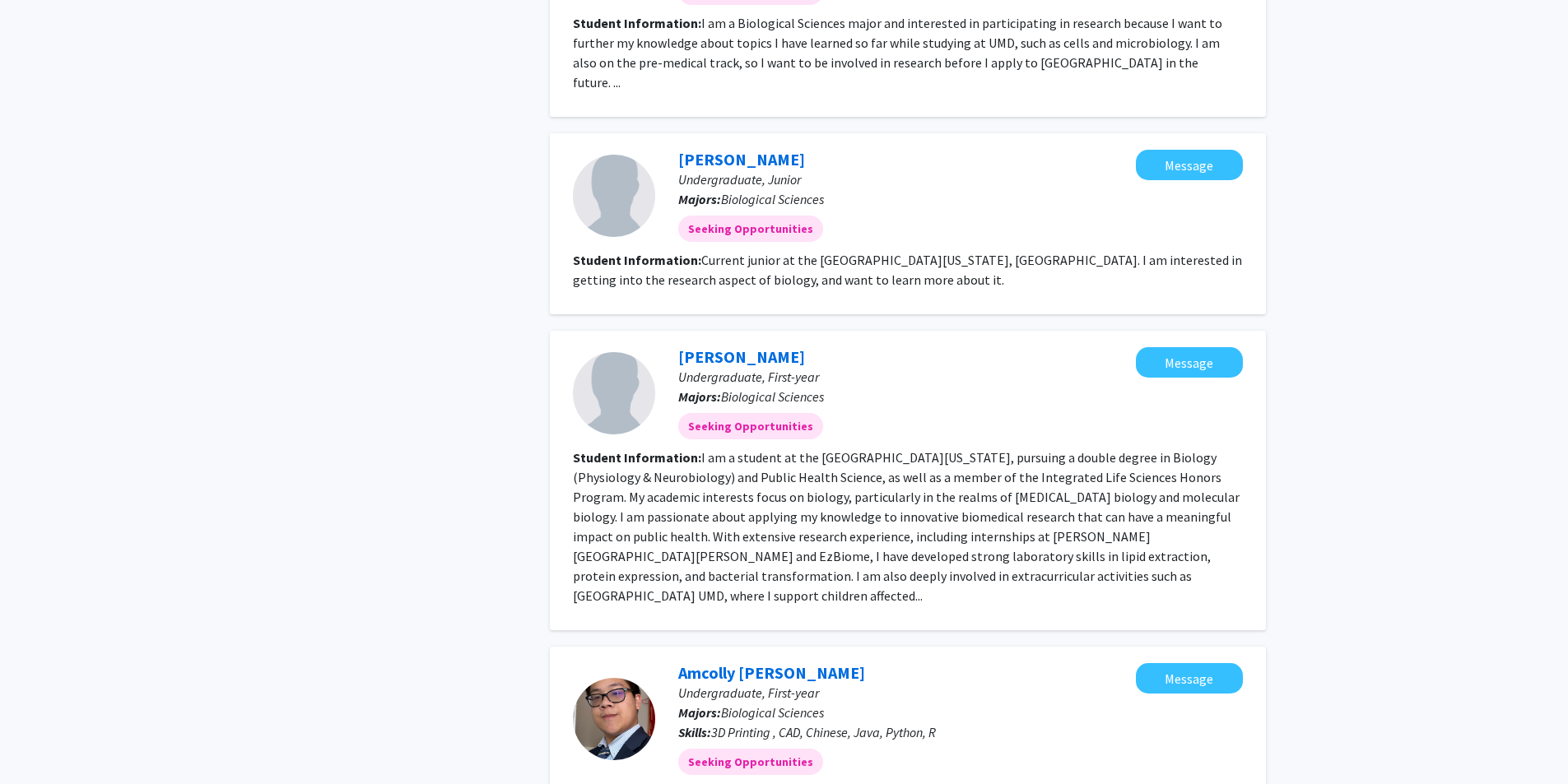
scroll to position [1399, 0]
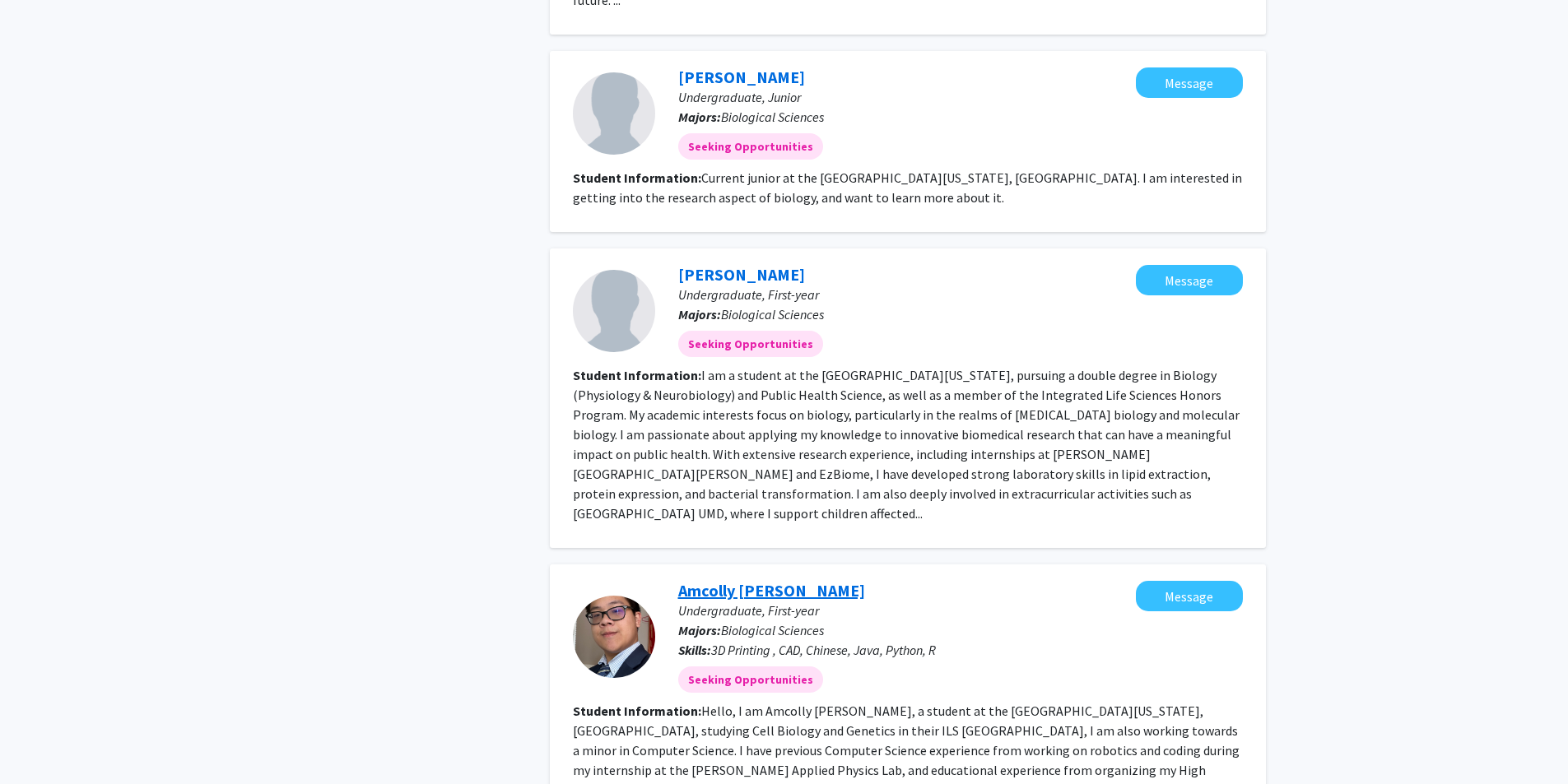
click at [754, 580] on link "Amcolly [PERSON_NAME]" at bounding box center [771, 590] width 186 height 20
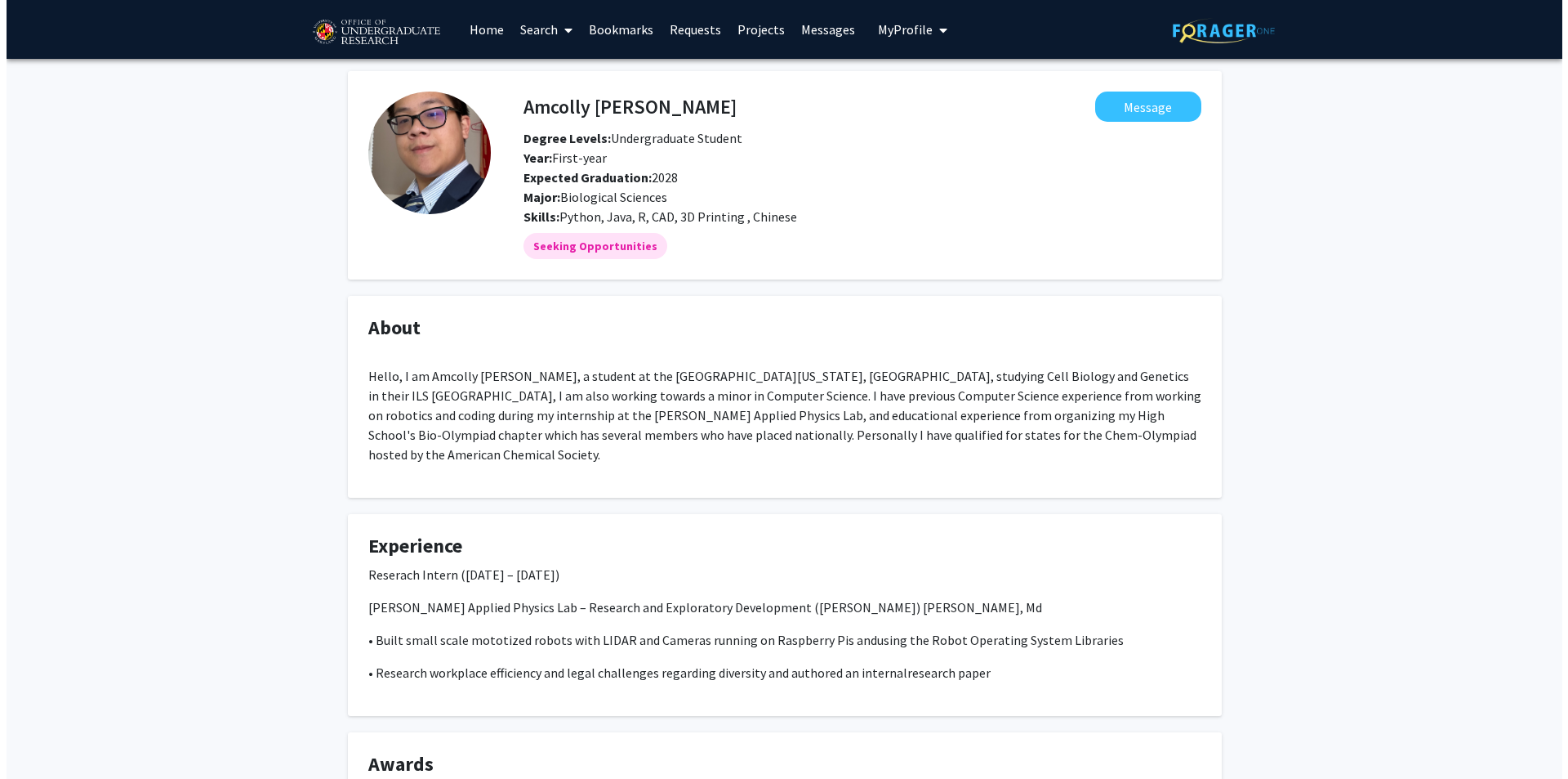
scroll to position [264, 0]
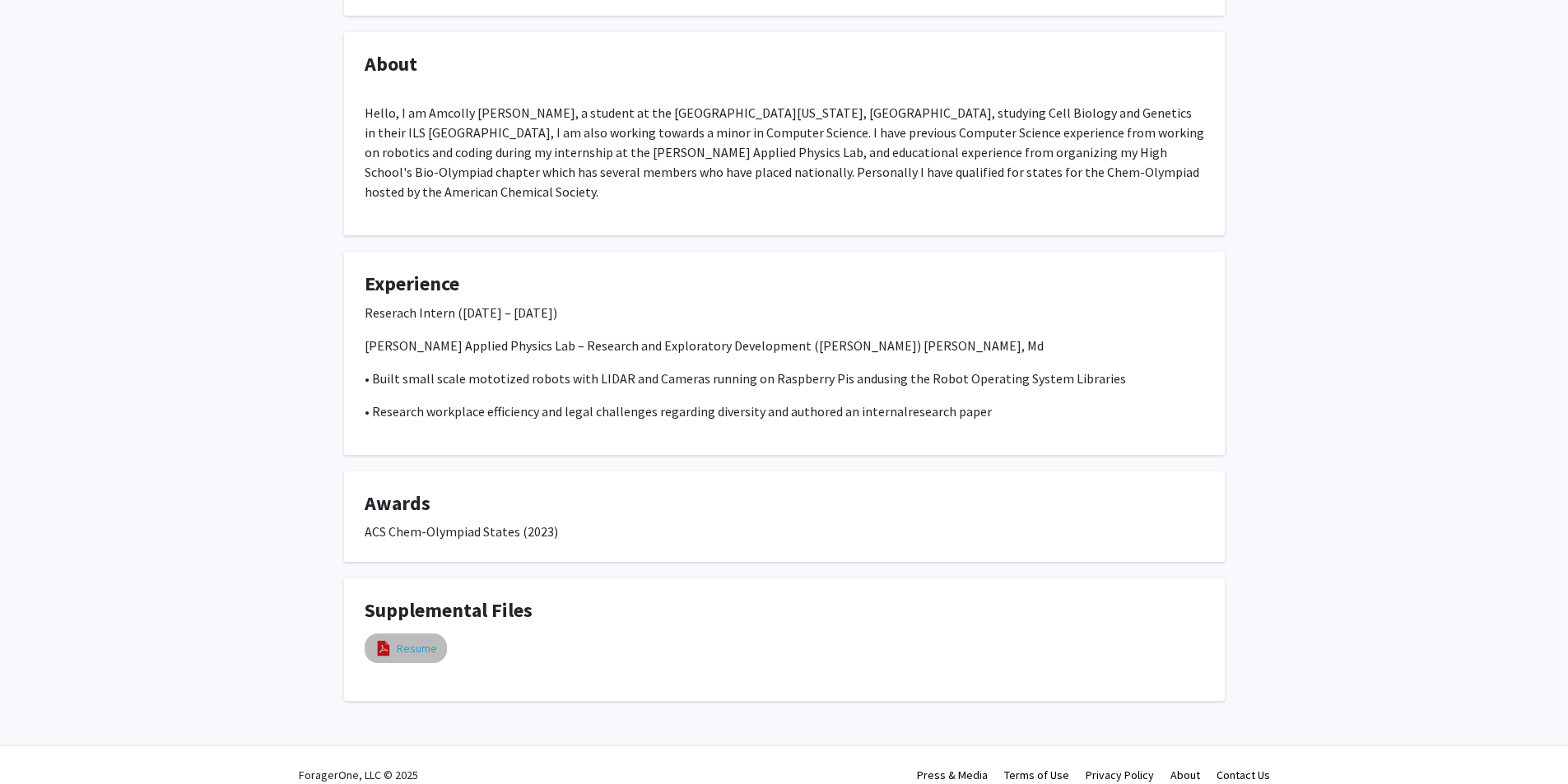
click at [405, 640] on link "Resume" at bounding box center [417, 648] width 40 height 17
select select "custom"
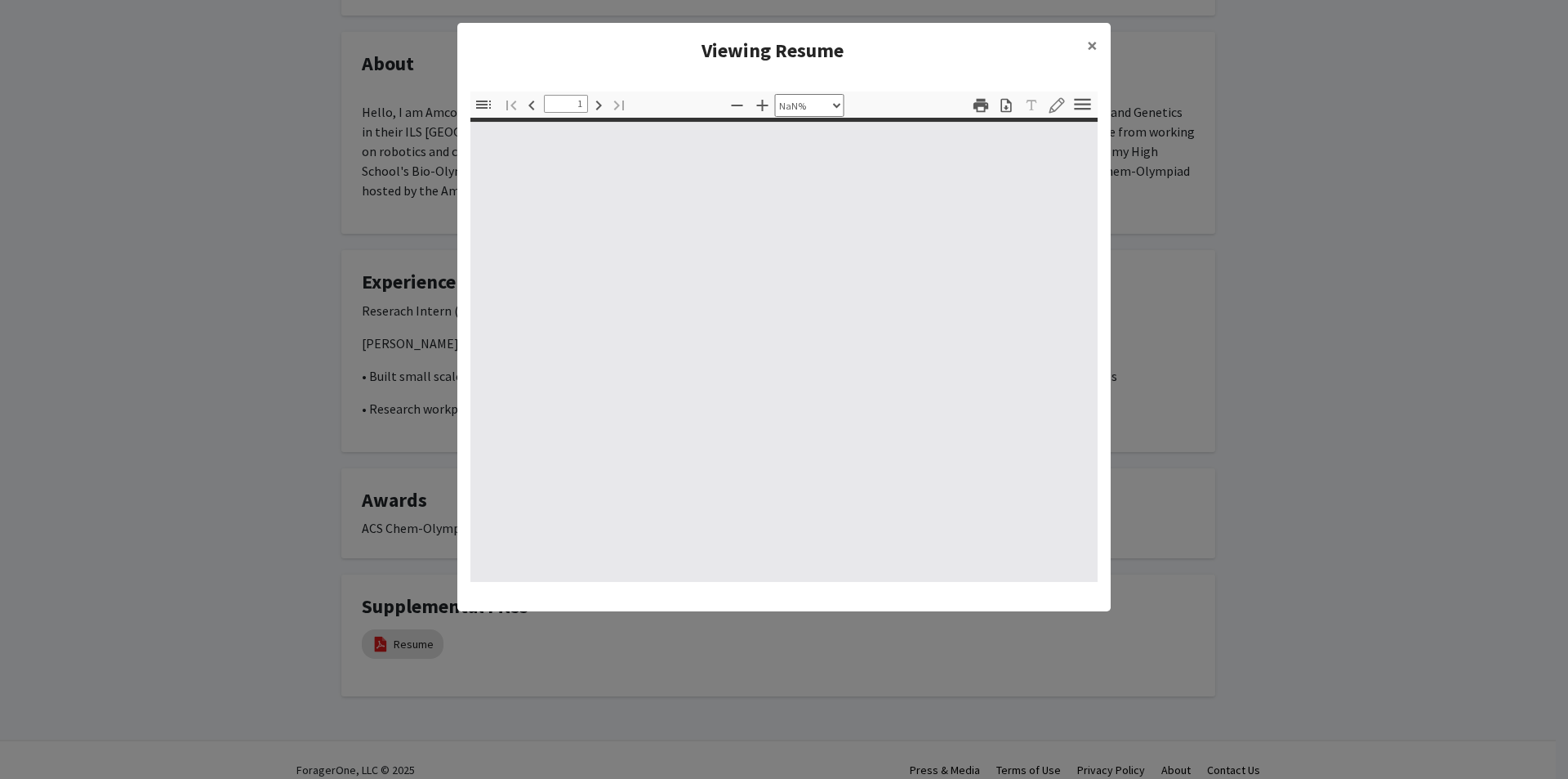
type input "0"
select select "custom"
type input "1"
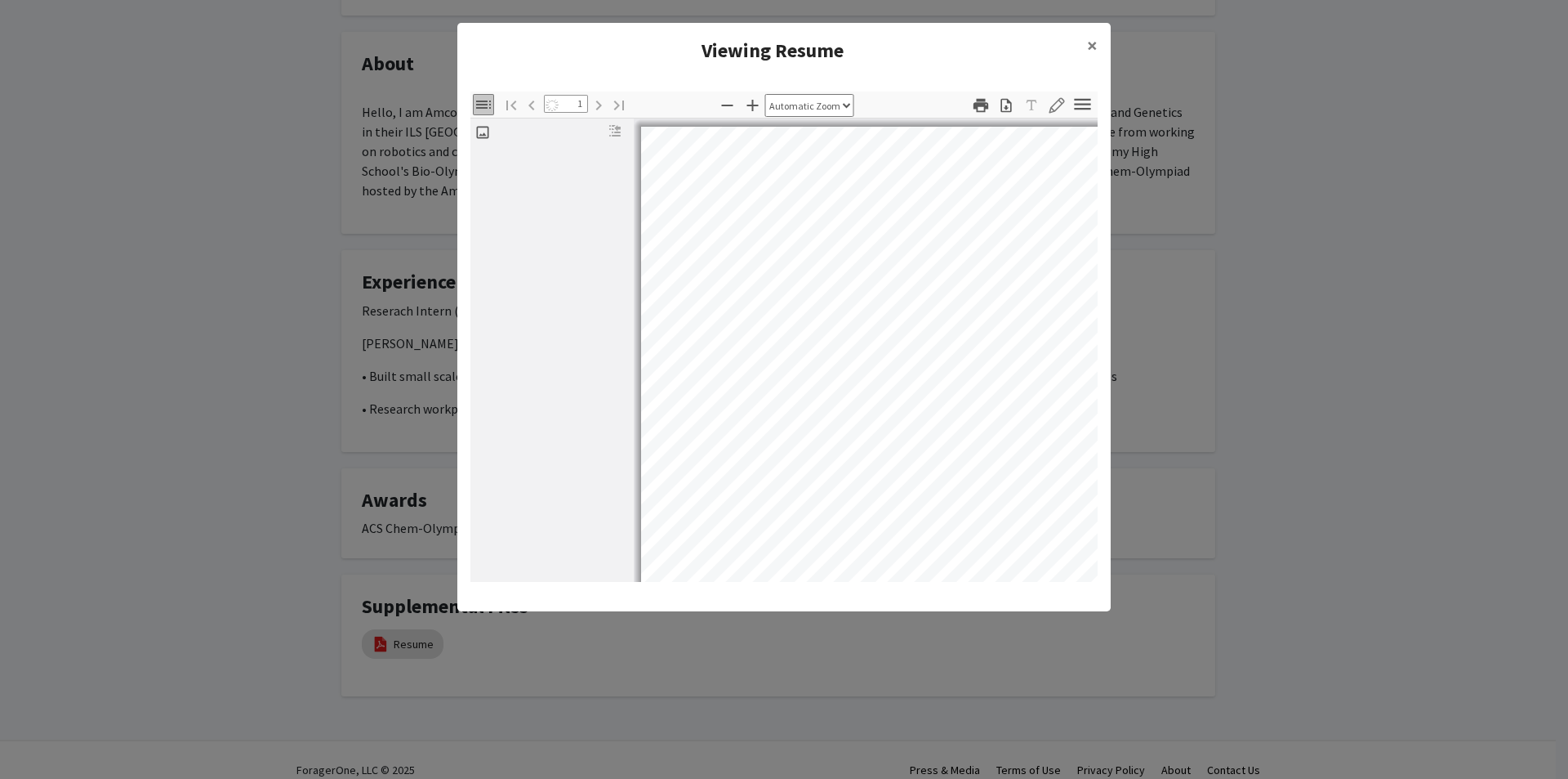
scroll to position [3, 0]
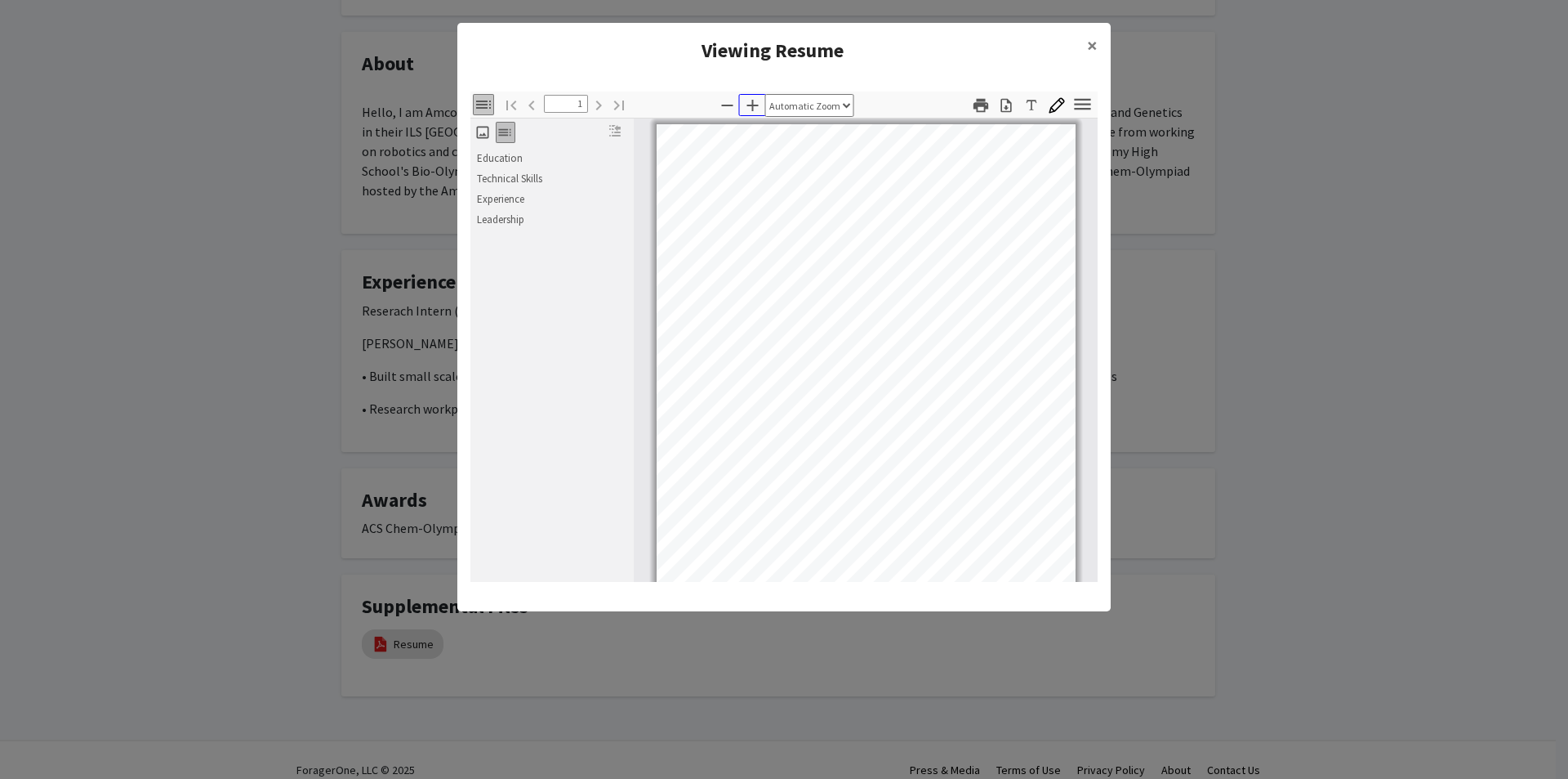
click at [745, 107] on icon "button" at bounding box center [753, 105] width 19 height 19
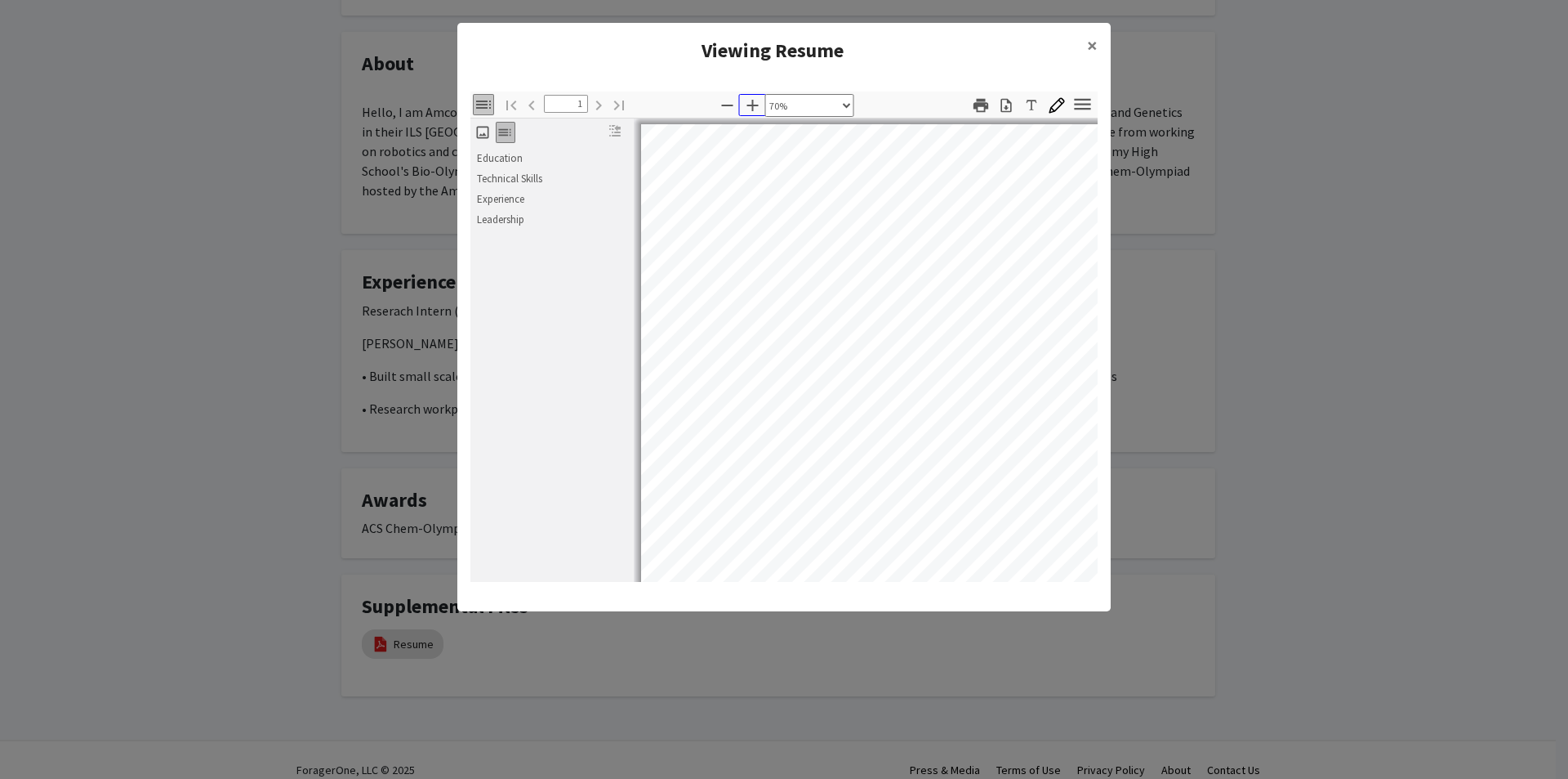
click at [751, 104] on icon "button" at bounding box center [753, 105] width 19 height 19
click at [728, 109] on icon "button" at bounding box center [727, 105] width 19 height 19
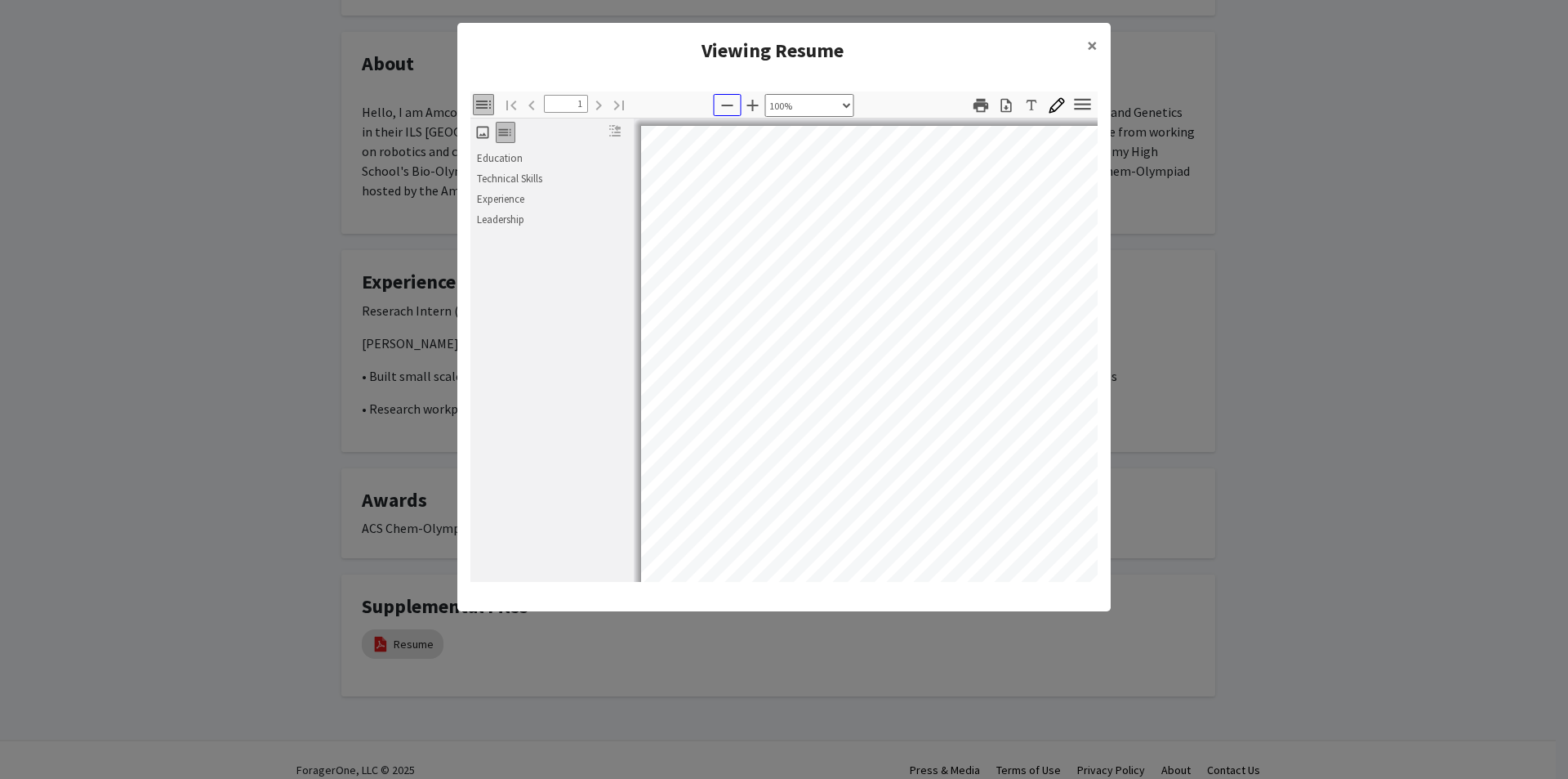
select select "custom"
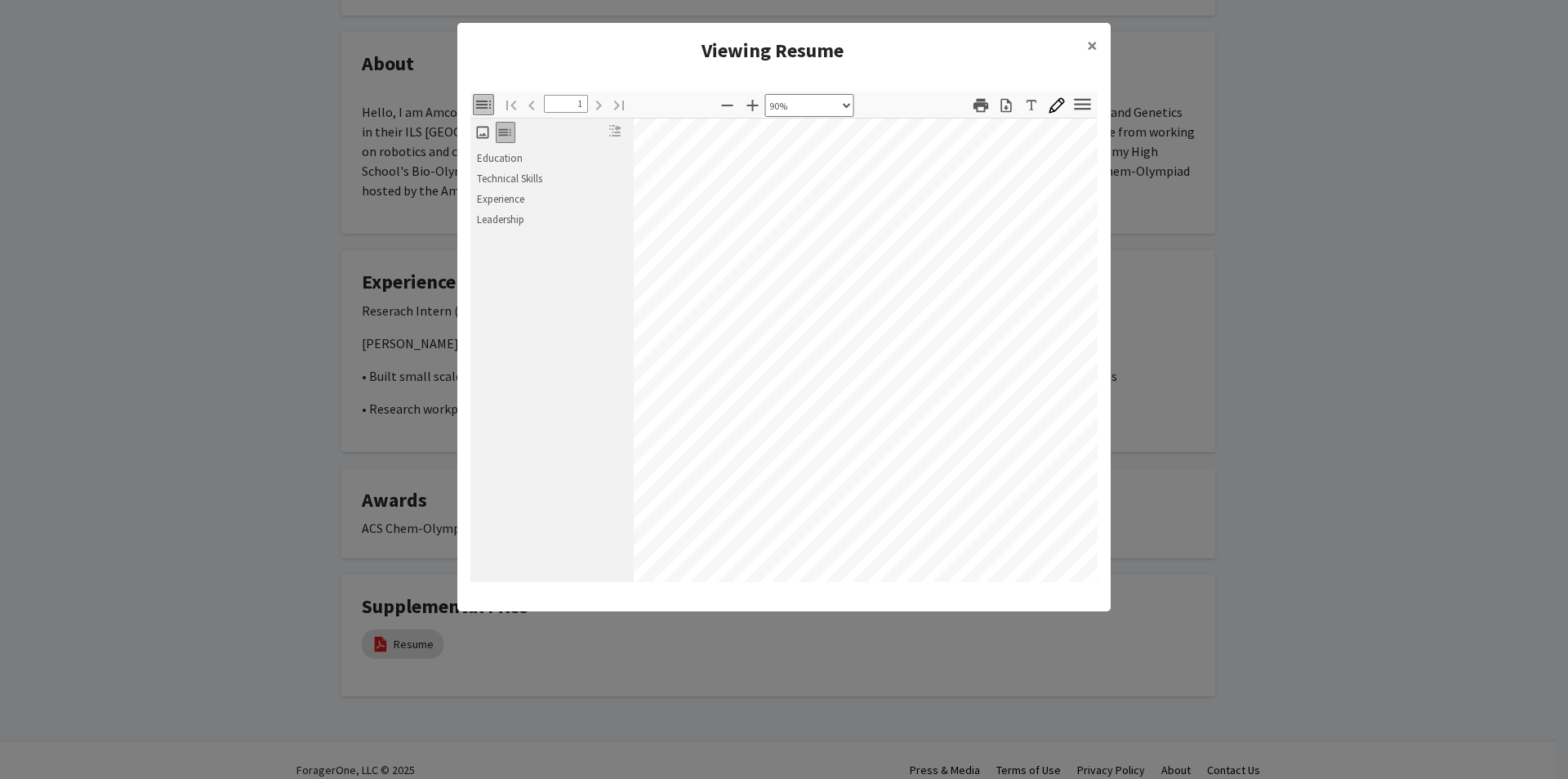
scroll to position [10, 68]
click at [775, 719] on modal-container "Viewing Resume × Thumbnails Document Outline Attachments Layers Current Outline…" at bounding box center [784, 390] width 1568 height 779
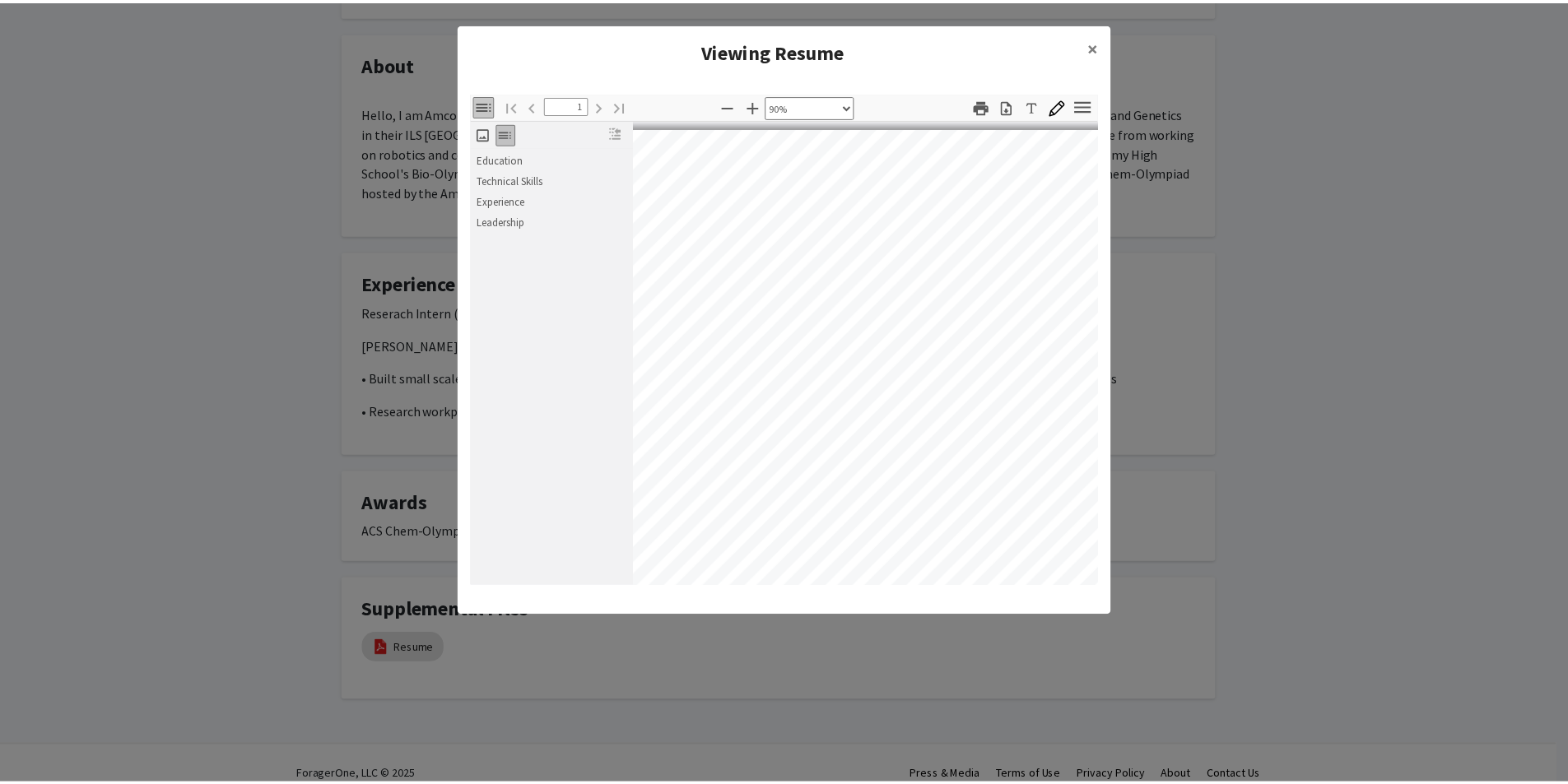
scroll to position [0, 77]
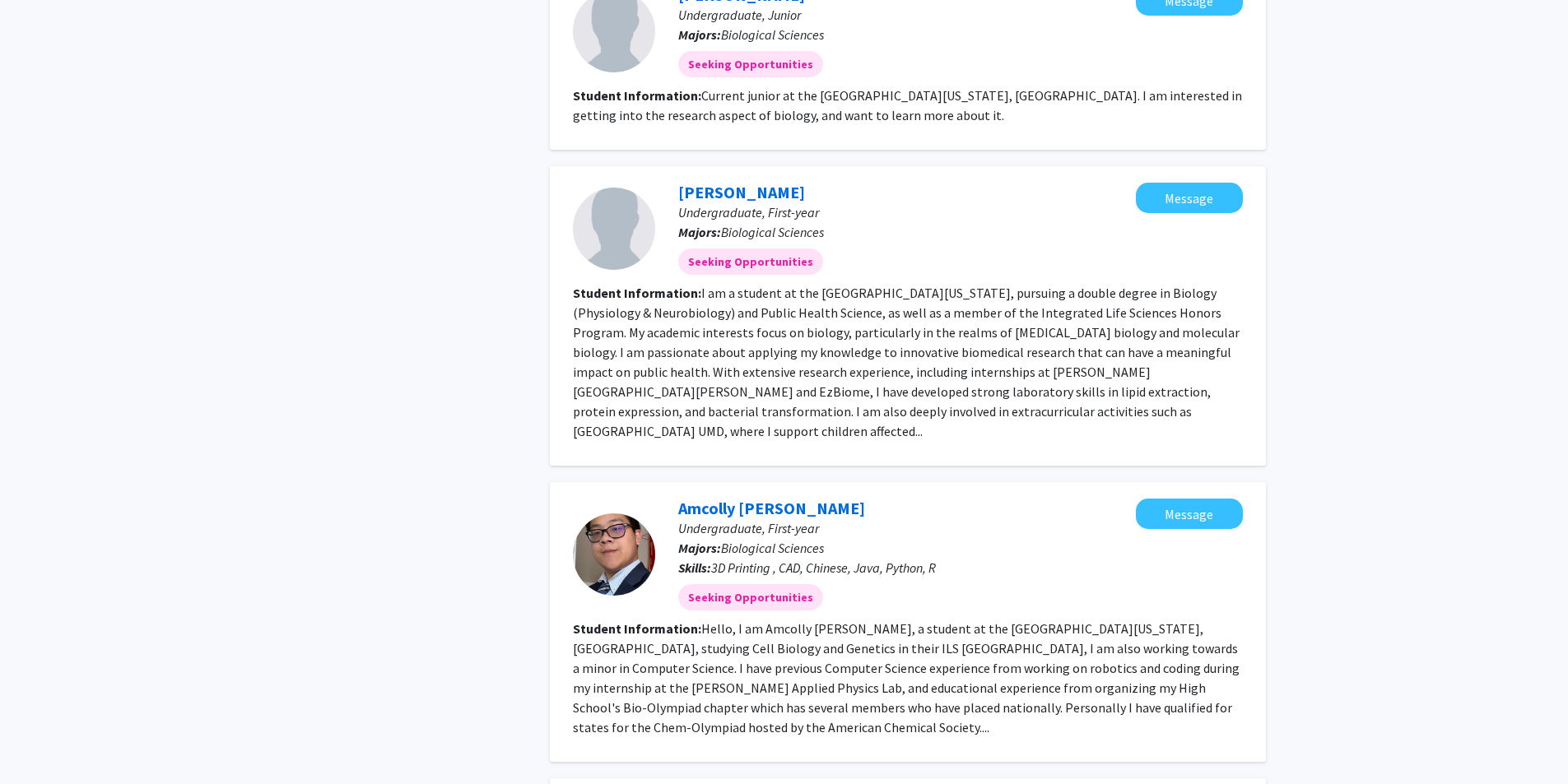
scroll to position [2113, 0]
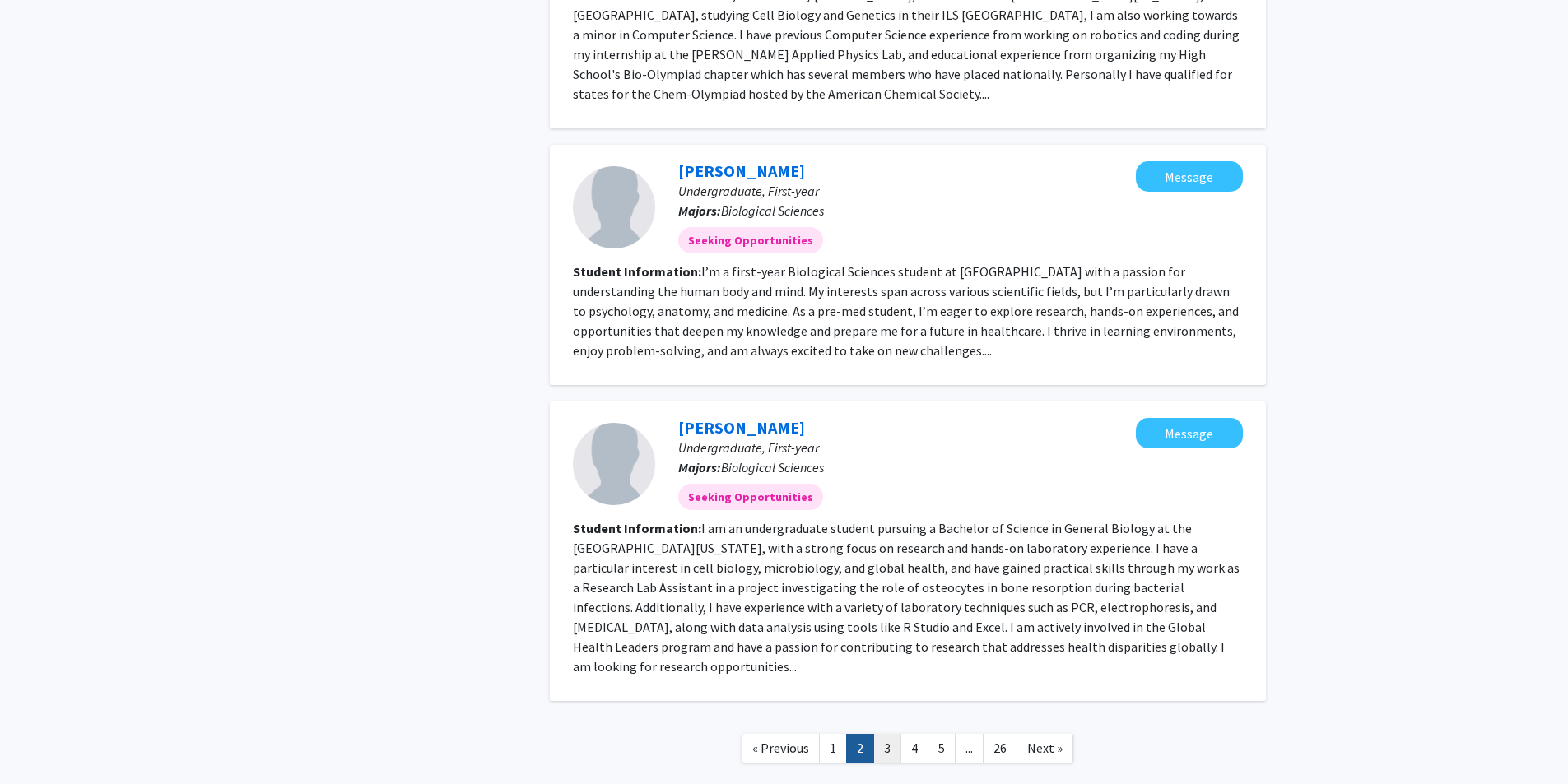
click at [878, 733] on link "3" at bounding box center [886, 748] width 28 height 29
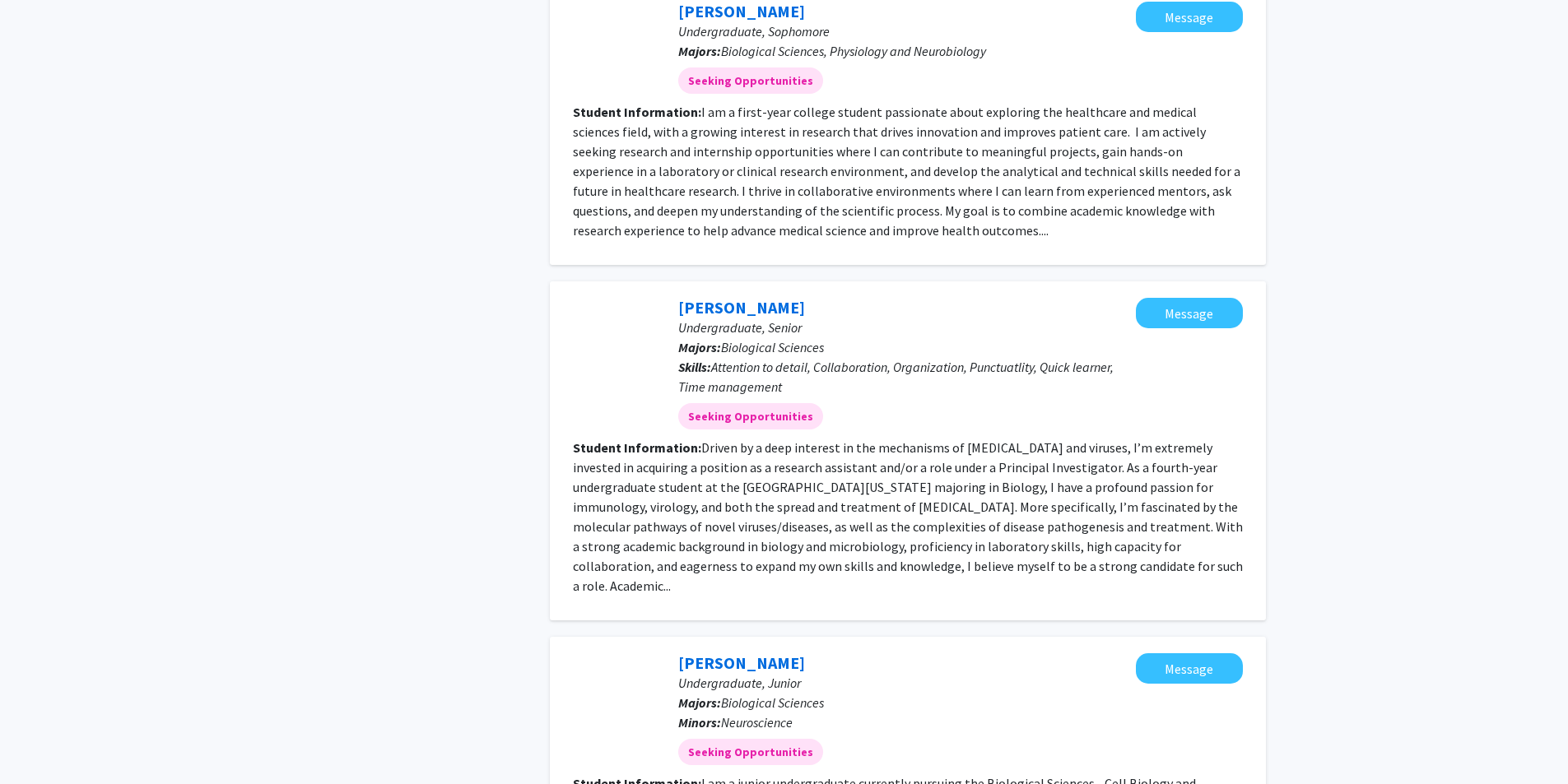
scroll to position [2220, 0]
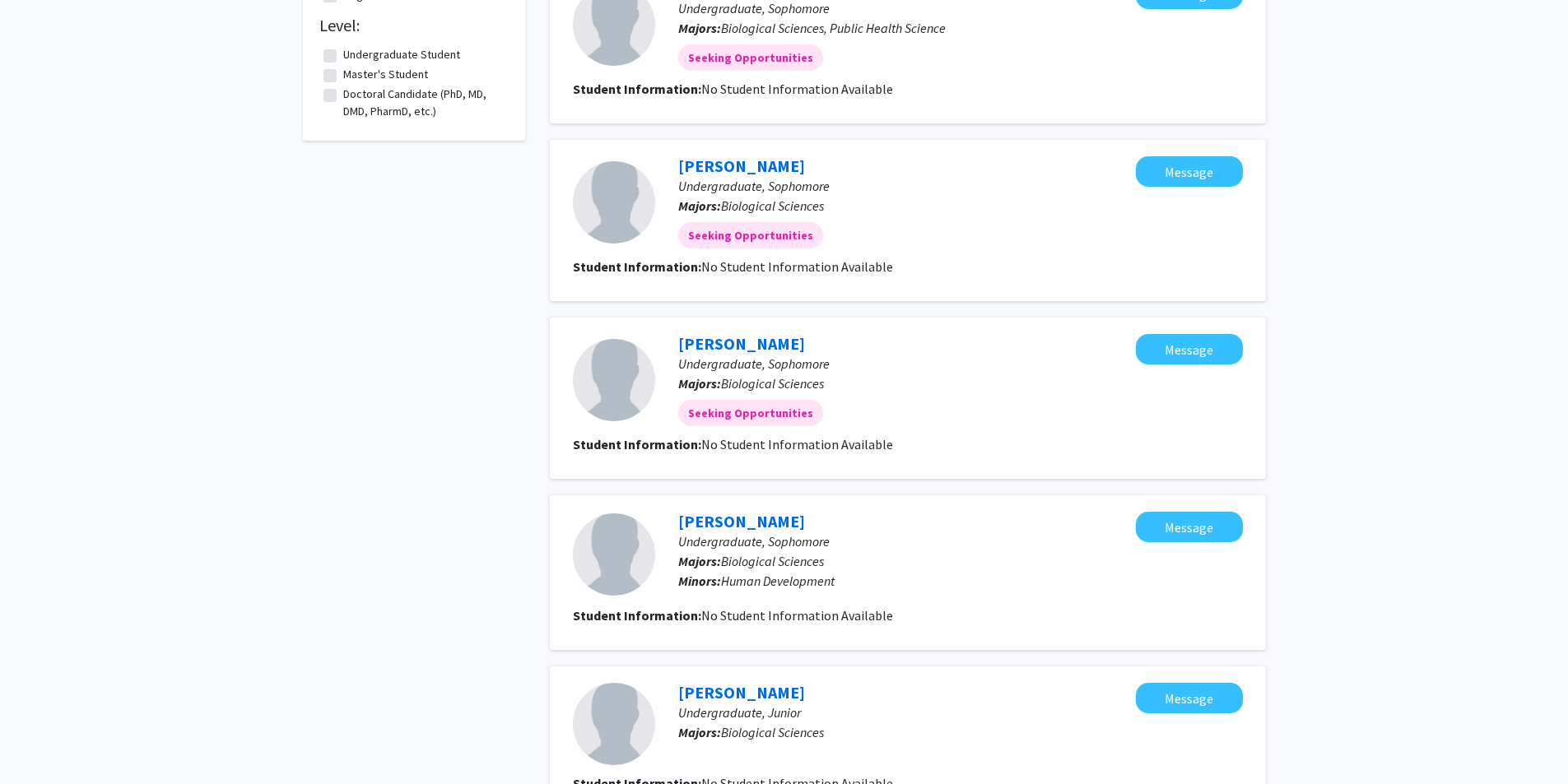
scroll to position [1288, 0]
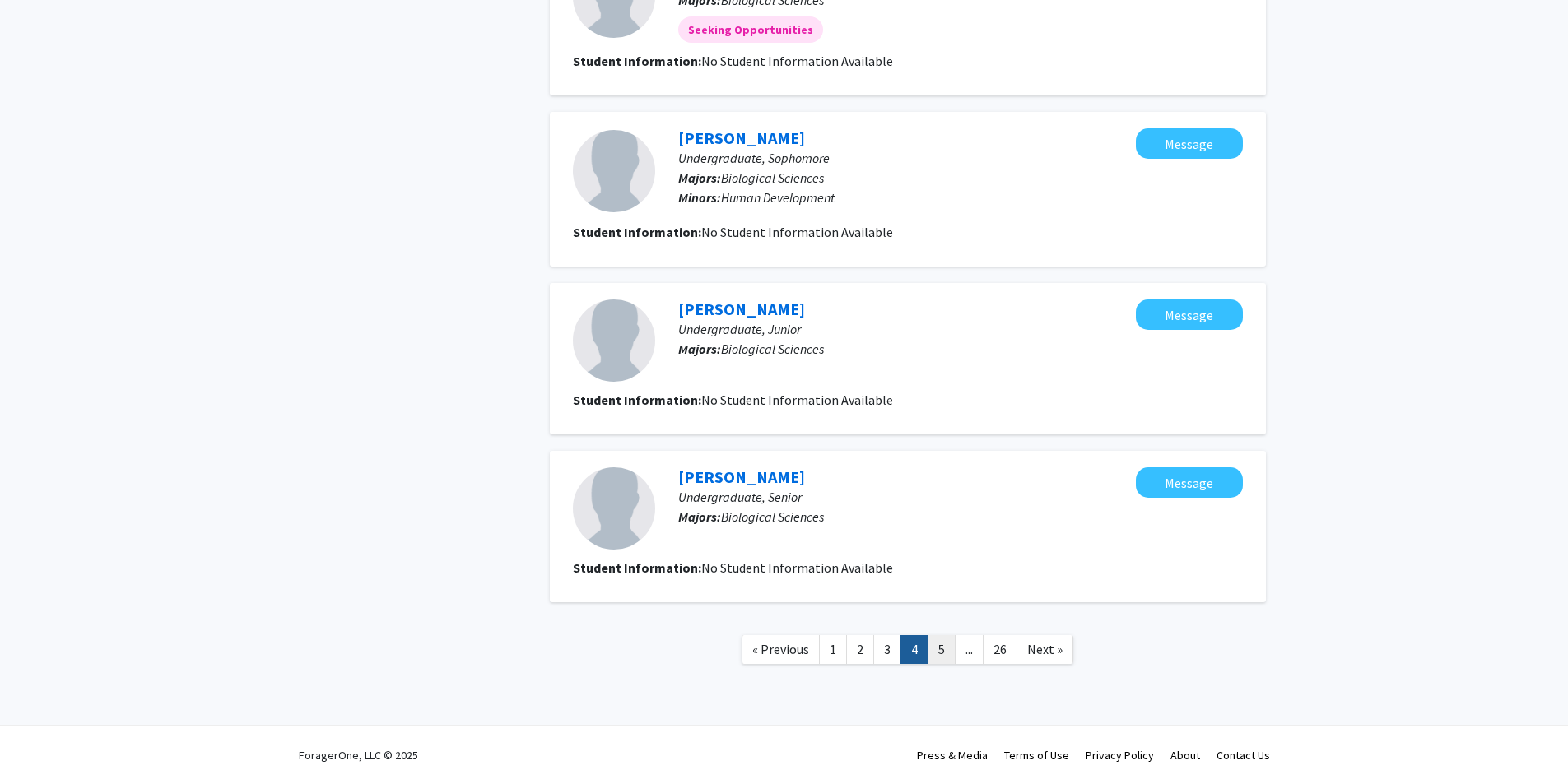
click at [935, 648] on link "5" at bounding box center [941, 649] width 28 height 29
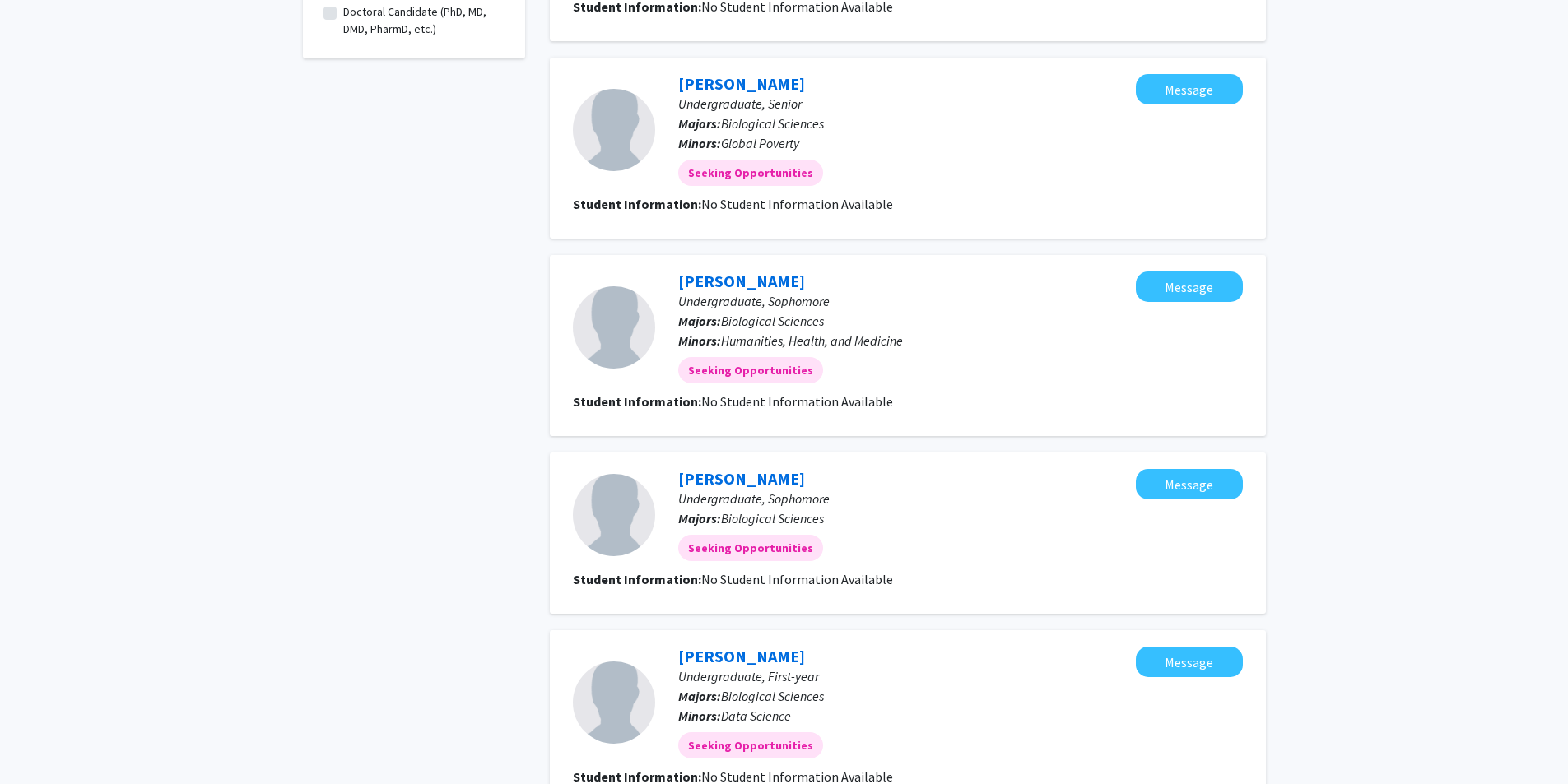
scroll to position [1393, 0]
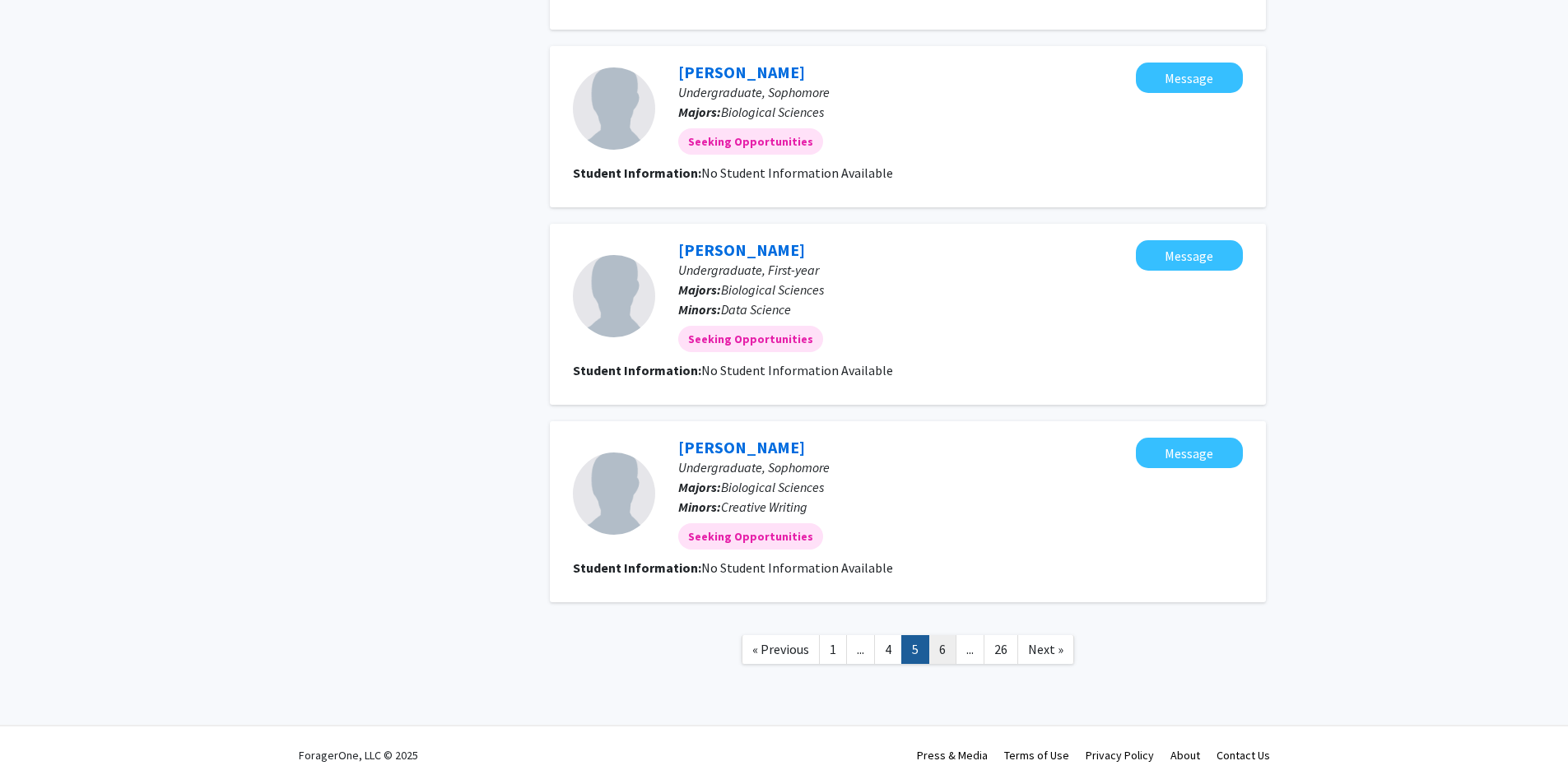
click at [945, 644] on link "6" at bounding box center [942, 649] width 28 height 29
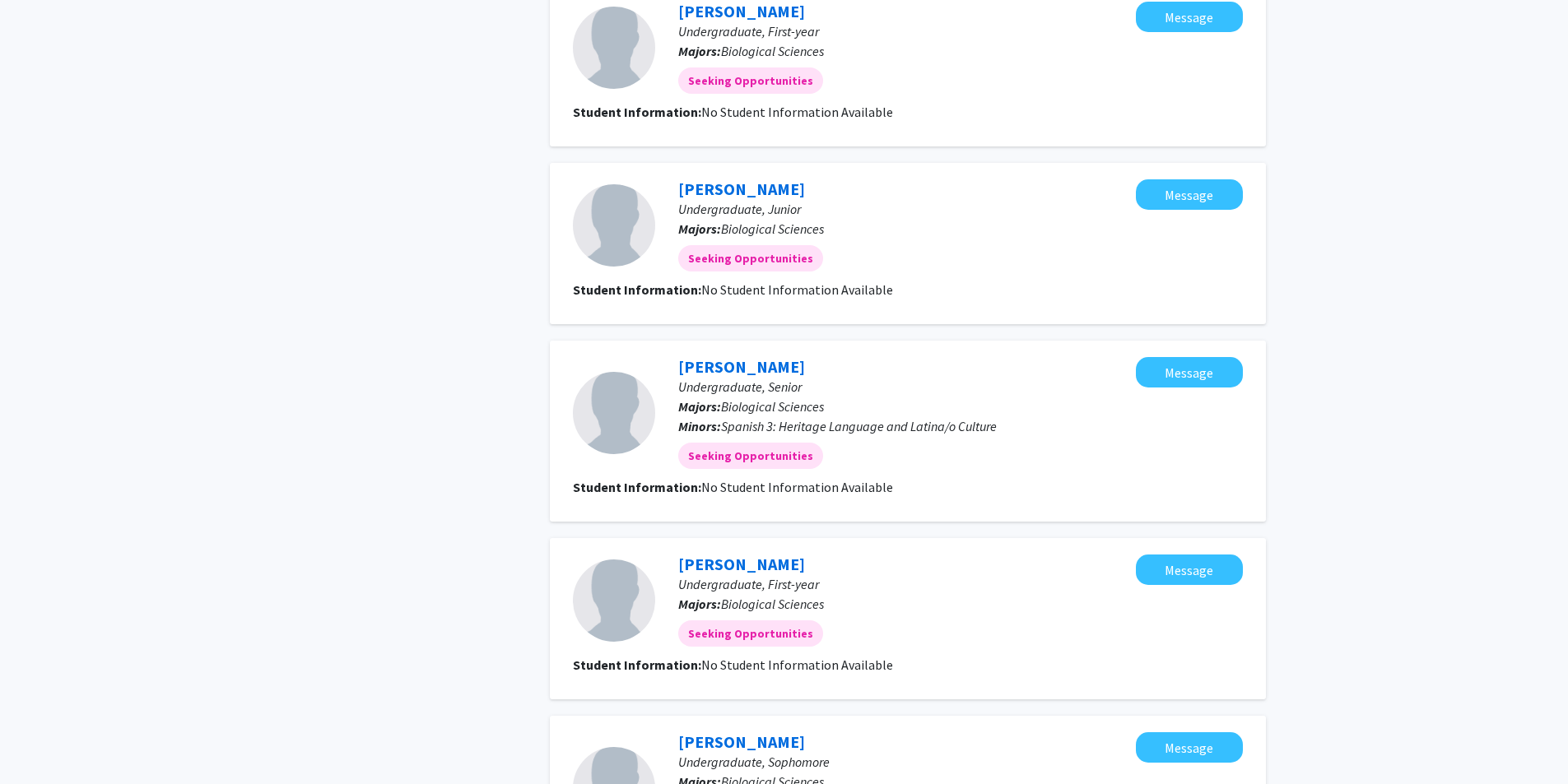
scroll to position [1364, 0]
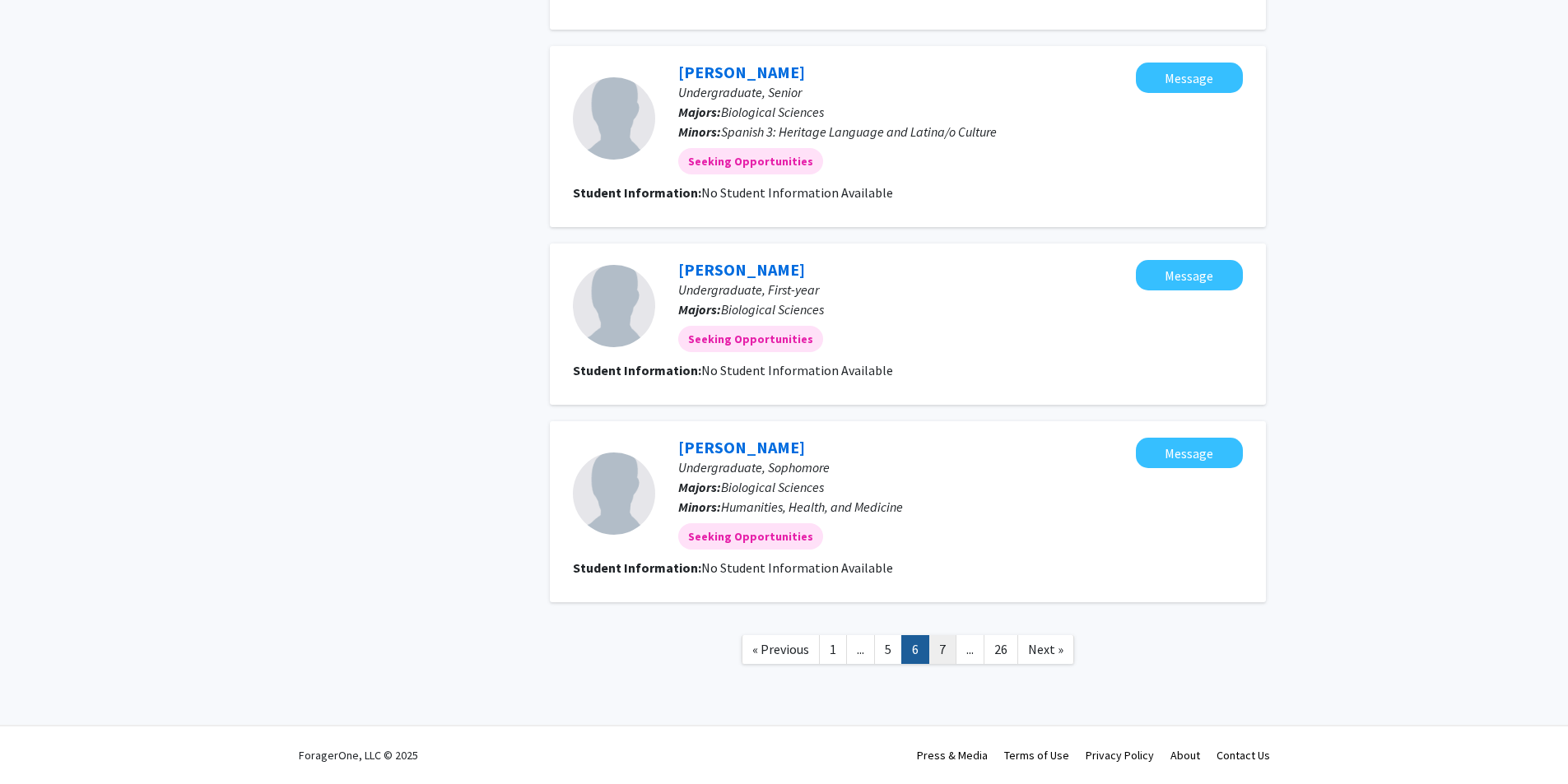
click at [934, 649] on link "7" at bounding box center [942, 649] width 28 height 29
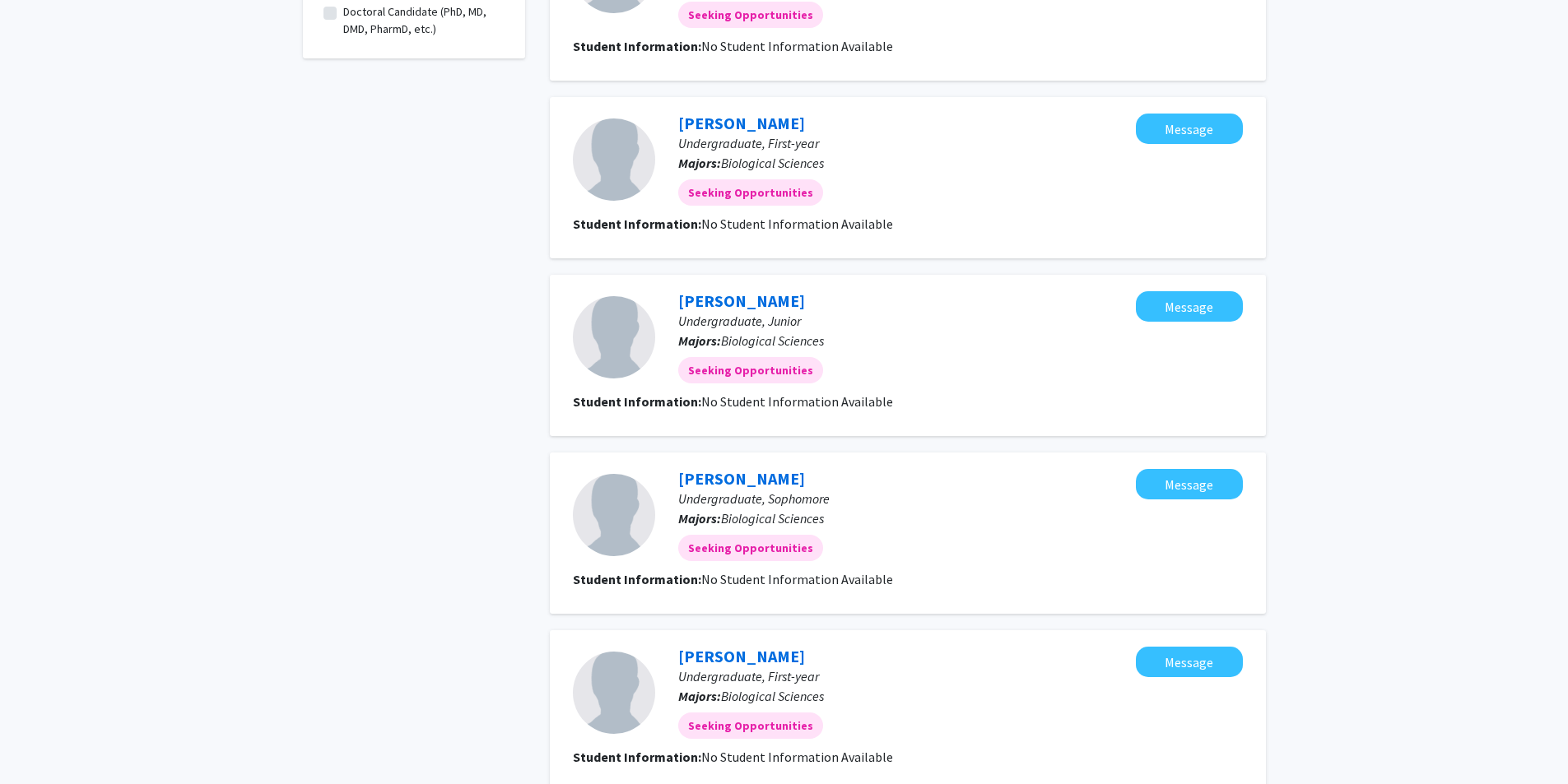
scroll to position [1354, 0]
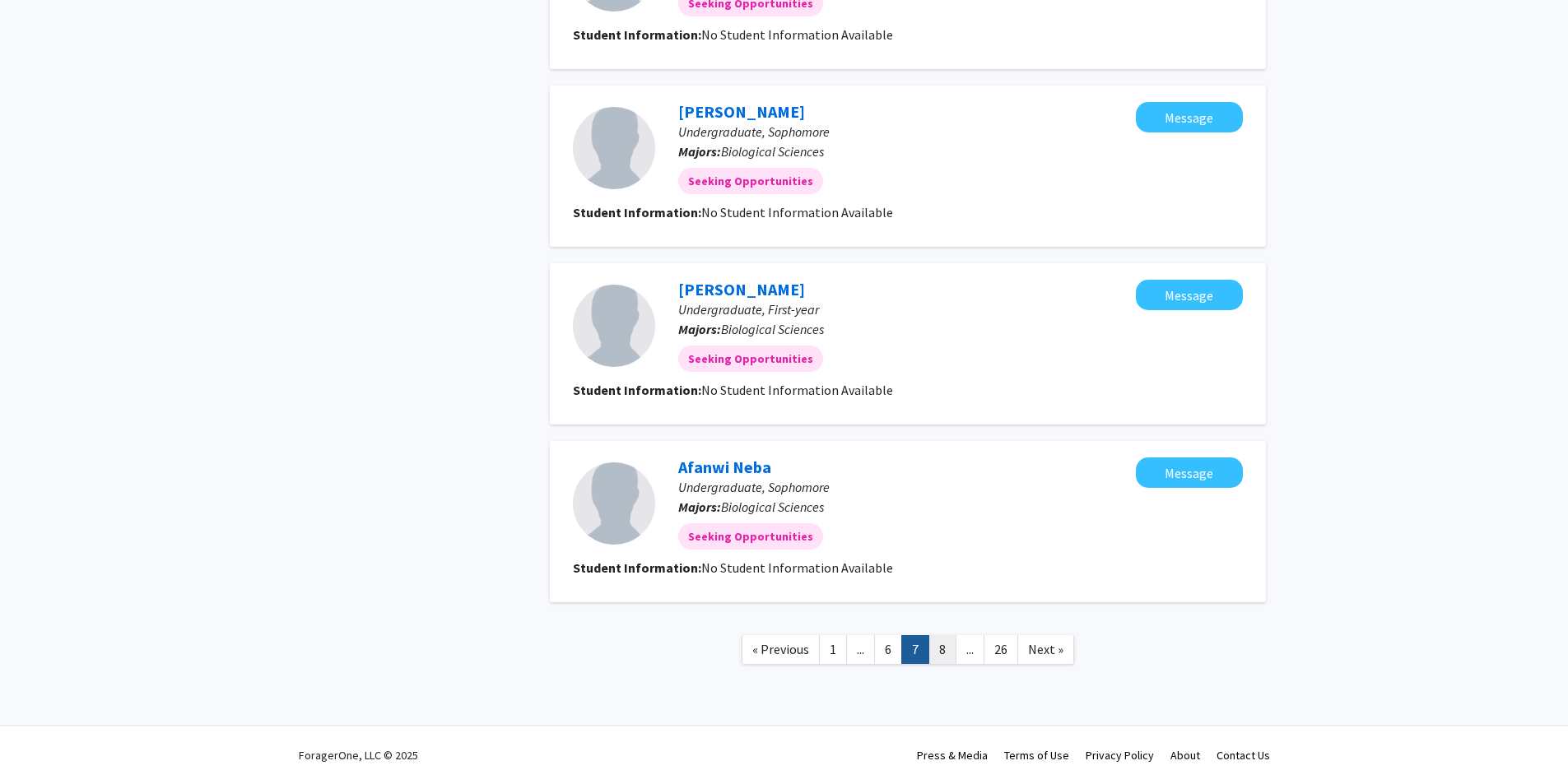
click at [929, 646] on link "8" at bounding box center [942, 649] width 28 height 29
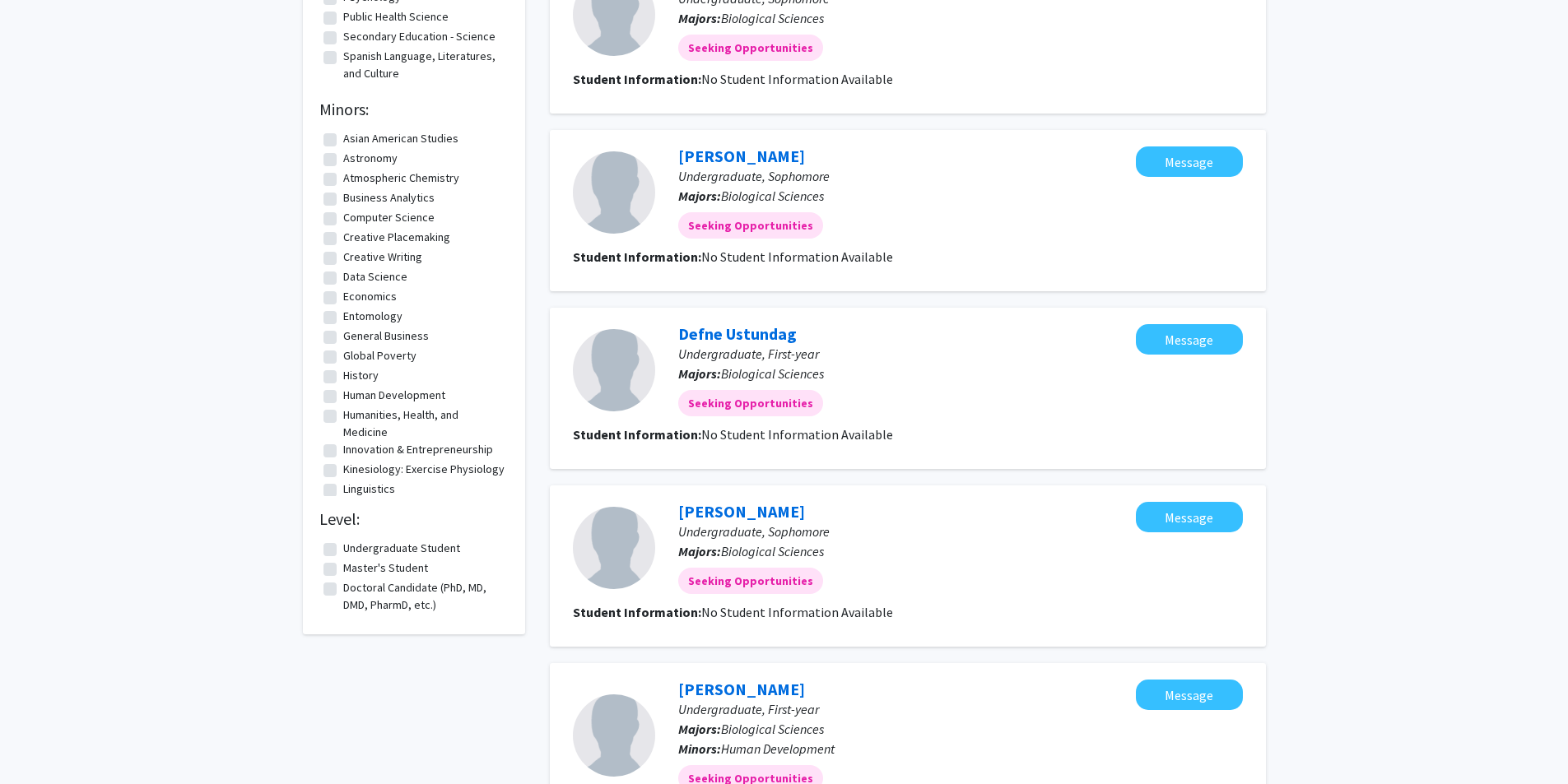
scroll to position [493, 0]
